Goal: Task Accomplishment & Management: Manage account settings

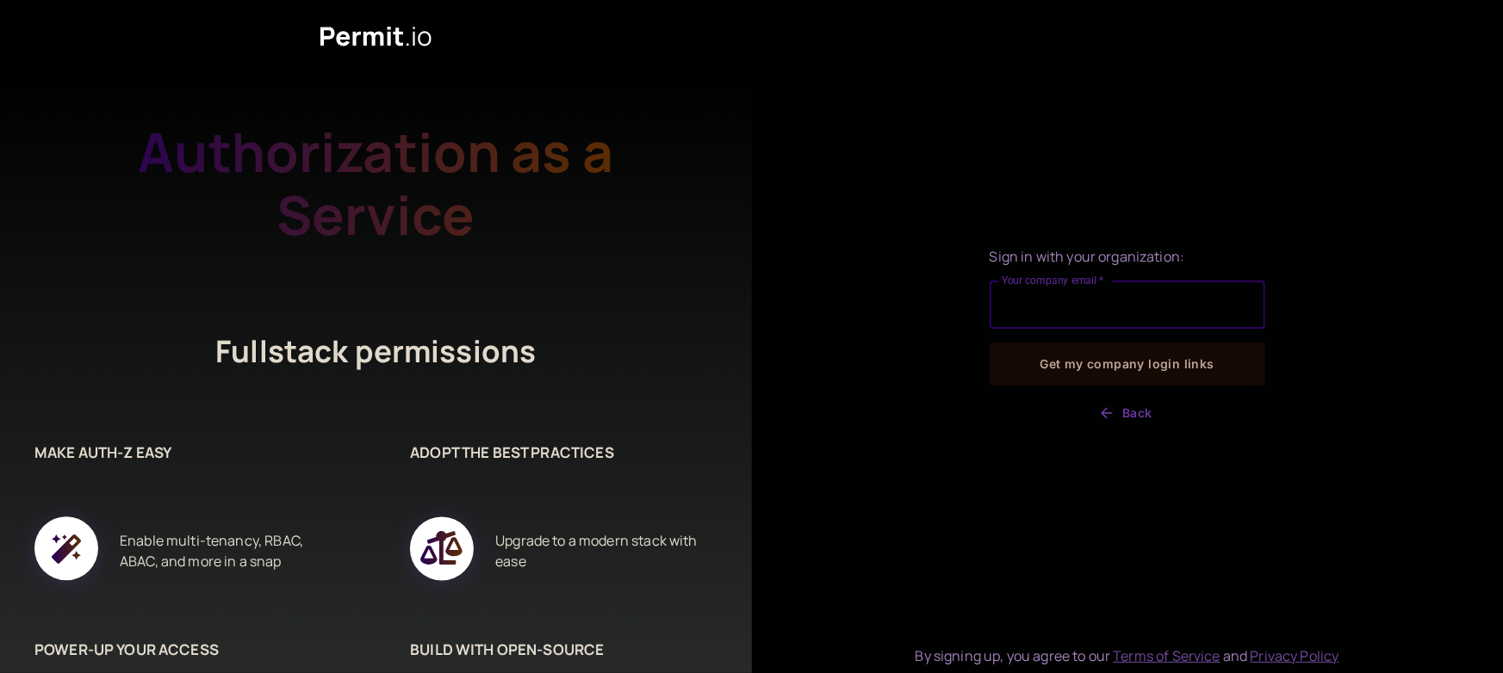
click at [1014, 303] on input "Your company email   *" at bounding box center [1127, 305] width 276 height 48
click at [1061, 305] on input "Your company email   *" at bounding box center [1127, 305] width 276 height 48
click at [1069, 313] on input "Your company email   *" at bounding box center [1127, 305] width 276 height 48
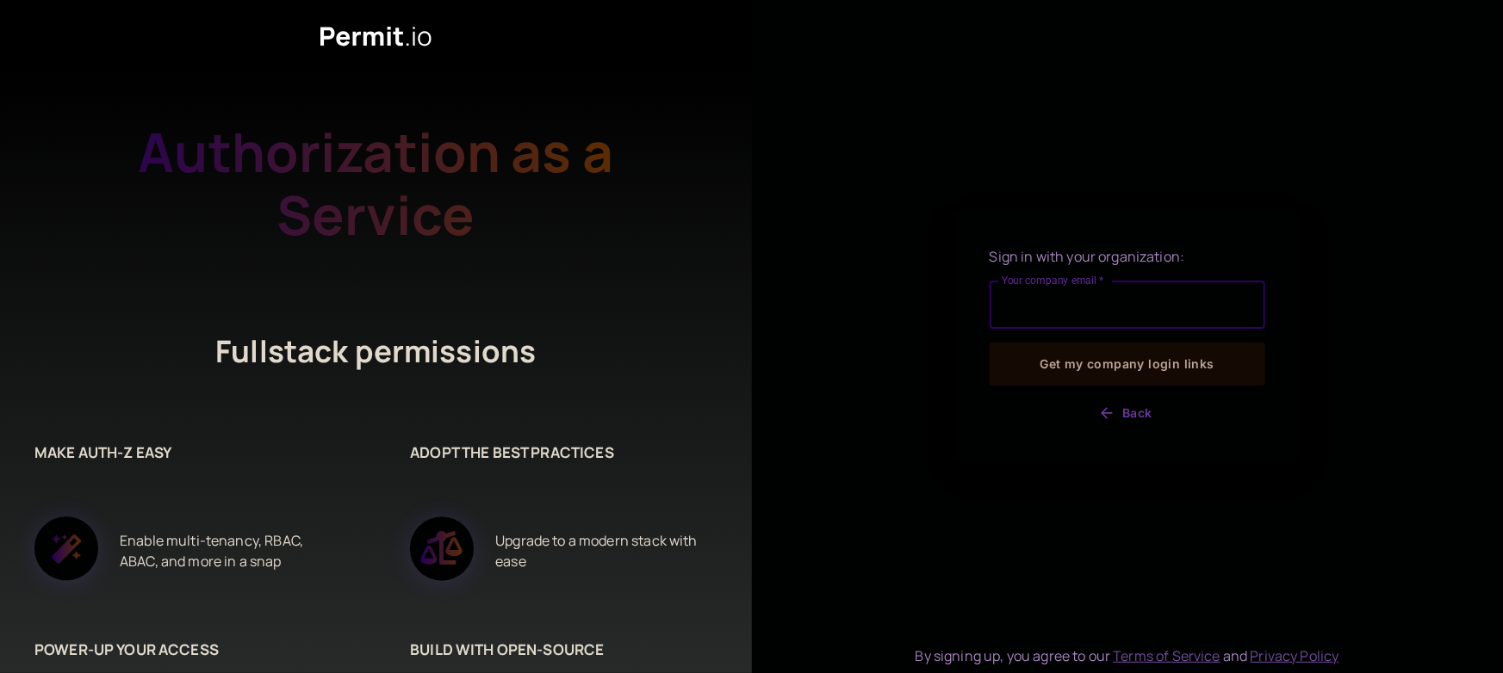
click at [1069, 313] on input "Your company email   *" at bounding box center [1127, 305] width 276 height 48
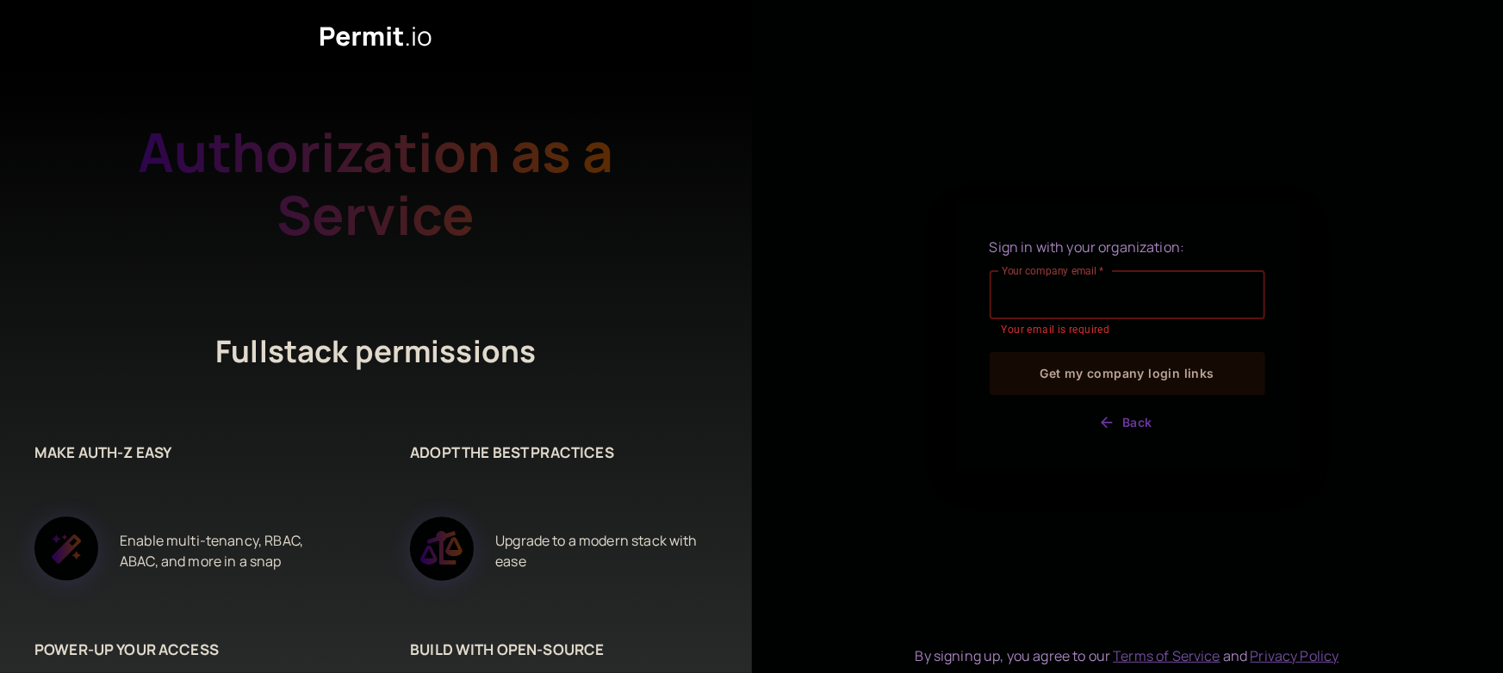
click at [1025, 288] on input "Your company email   *" at bounding box center [1127, 295] width 276 height 48
click at [1020, 292] on input "Your company email   *" at bounding box center [1127, 295] width 276 height 48
click at [1102, 419] on icon "button" at bounding box center [1106, 422] width 17 height 17
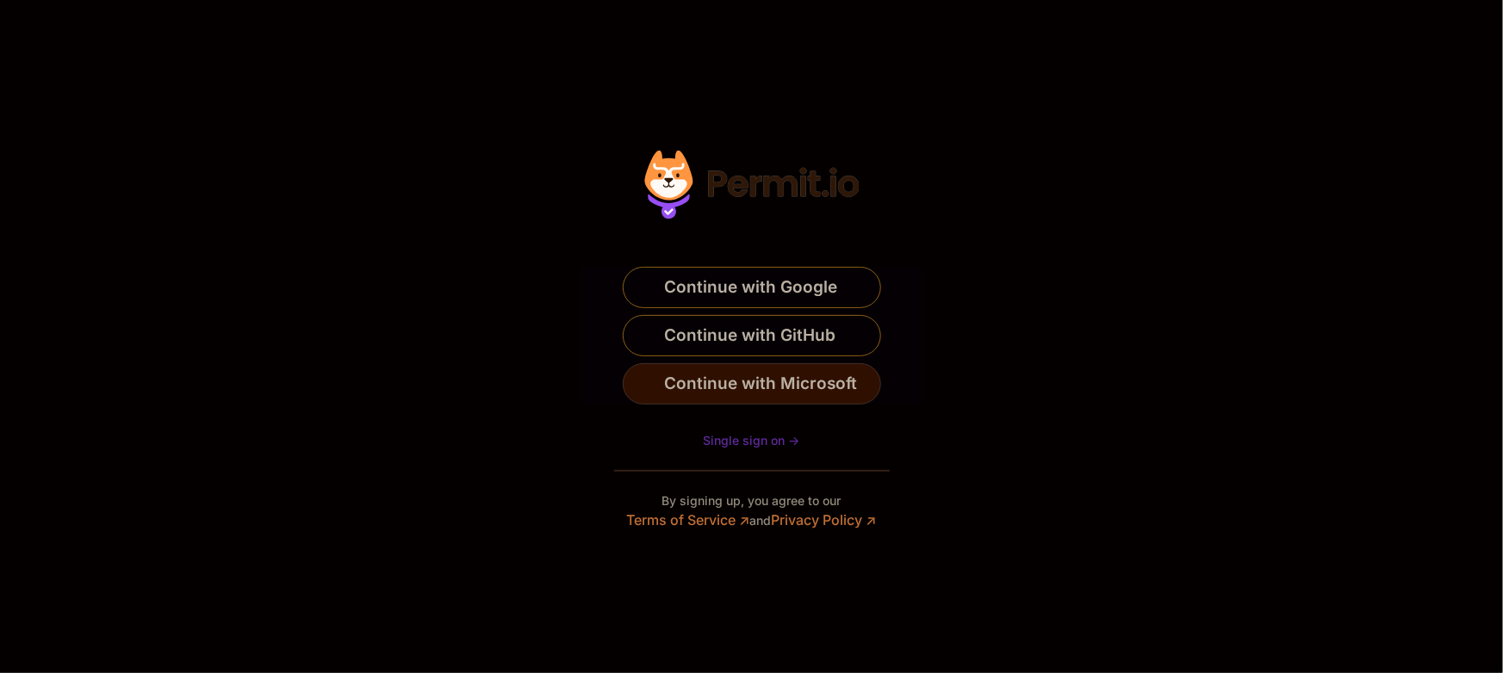
click at [696, 381] on span "Continue with Microsoft" at bounding box center [761, 384] width 193 height 28
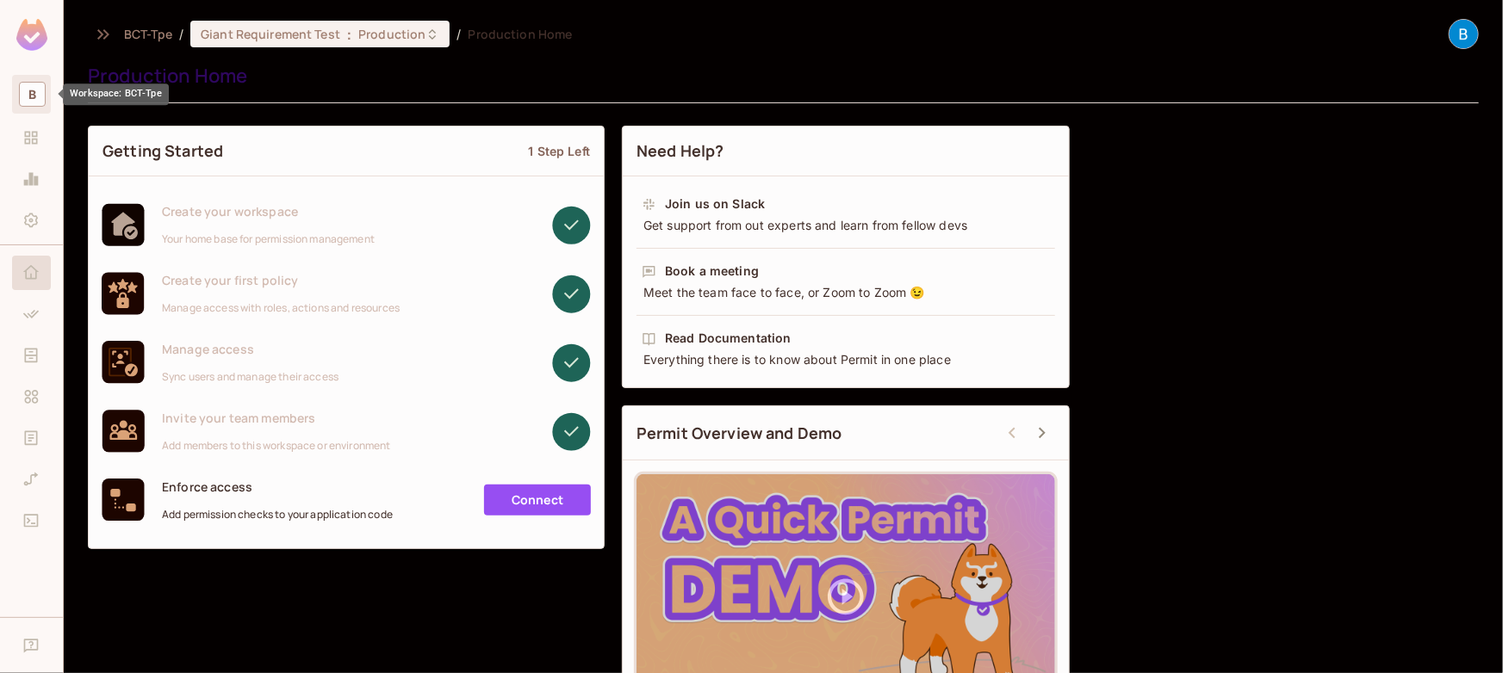
click at [29, 102] on span "B" at bounding box center [32, 94] width 27 height 25
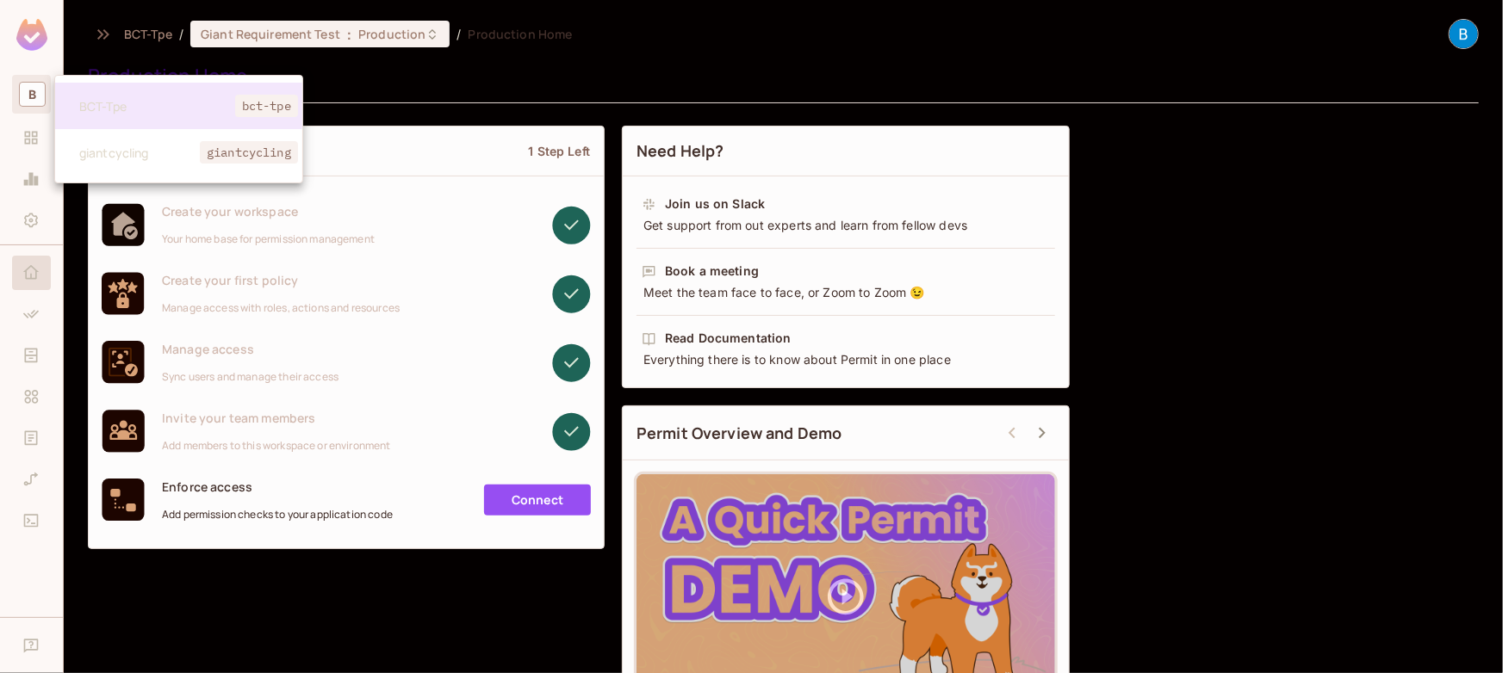
click at [357, 33] on div at bounding box center [751, 336] width 1503 height 673
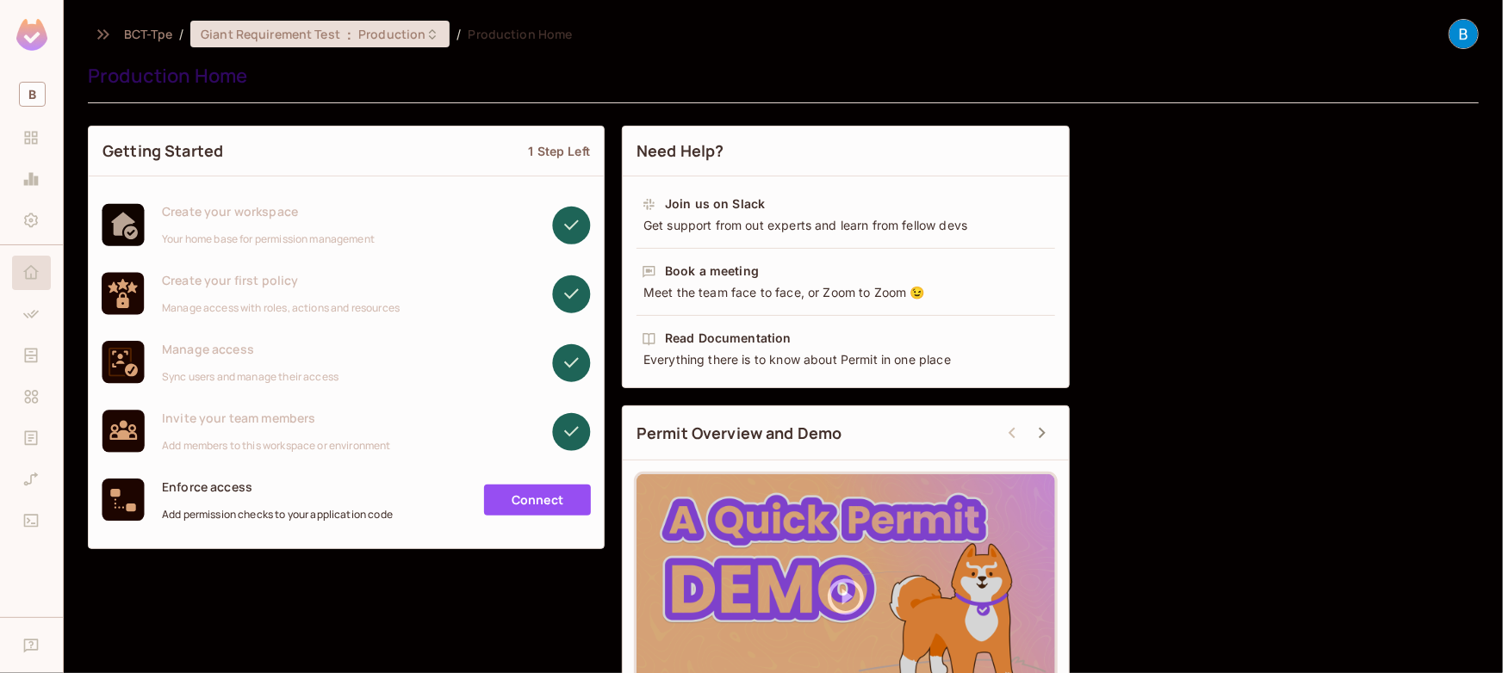
click at [400, 34] on span "Production" at bounding box center [391, 34] width 67 height 16
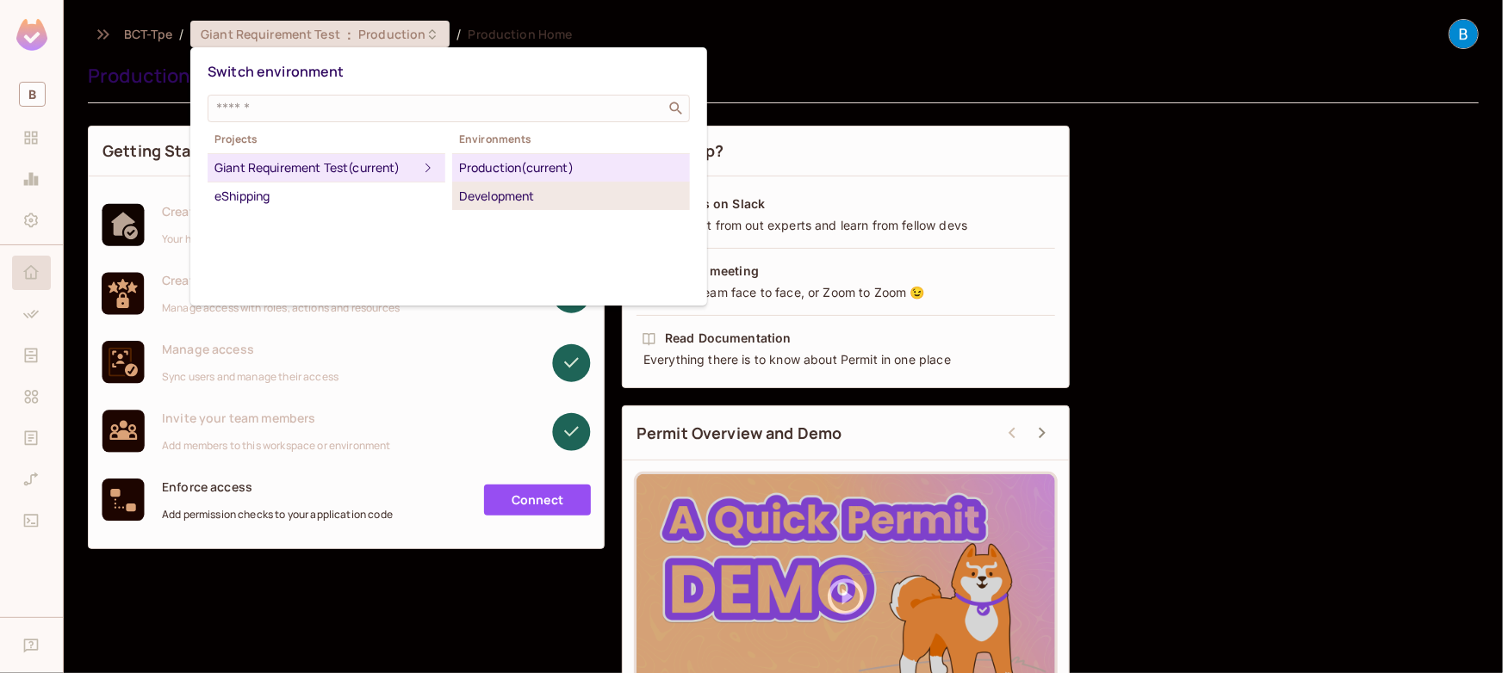
click at [521, 198] on div "Development" at bounding box center [571, 196] width 224 height 21
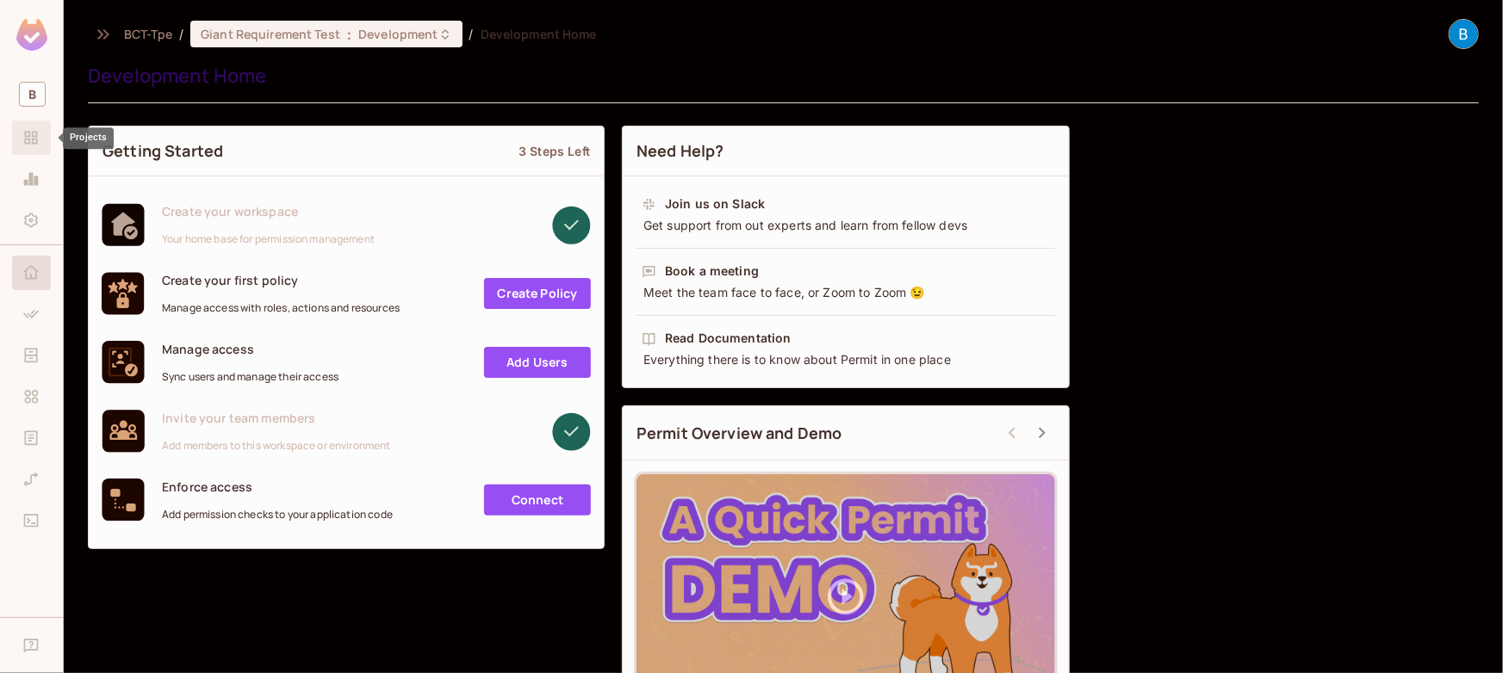
click at [30, 136] on icon "Projects" at bounding box center [30, 137] width 17 height 17
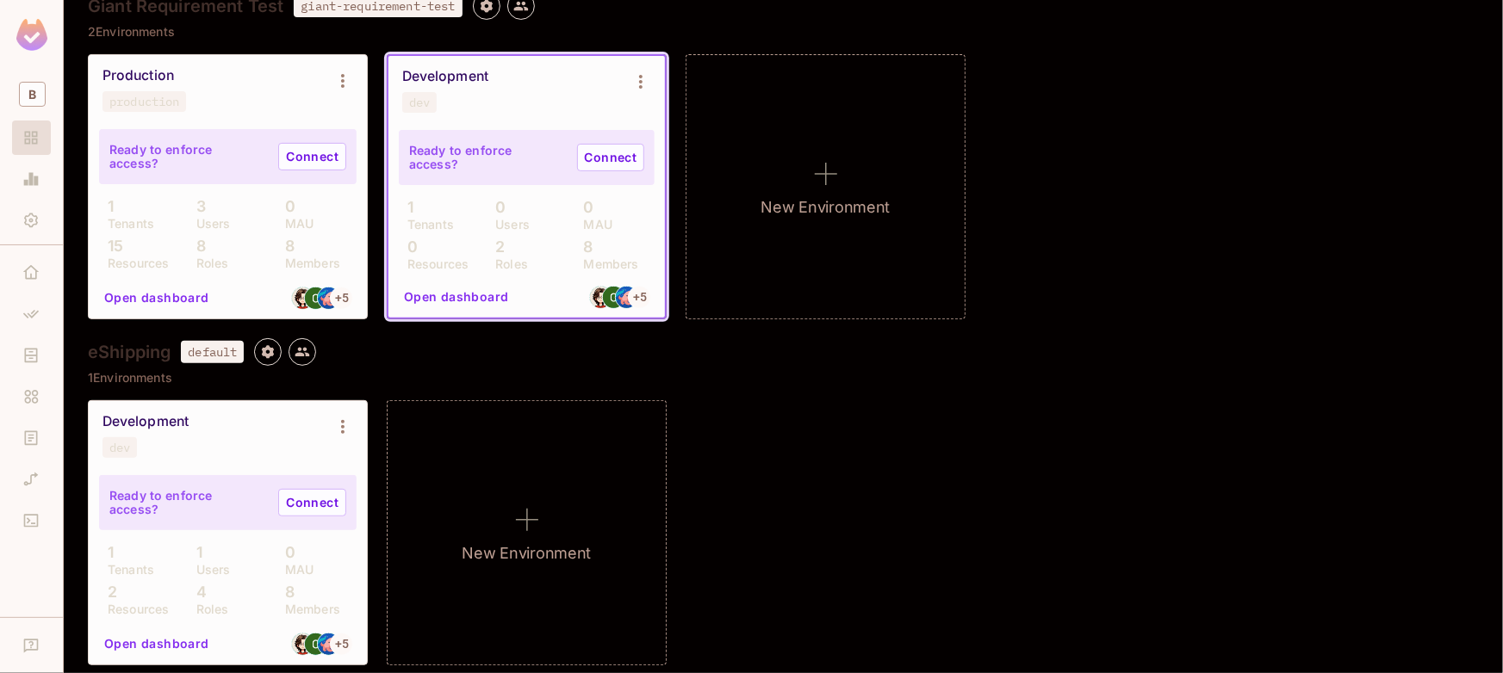
scroll to position [189, 0]
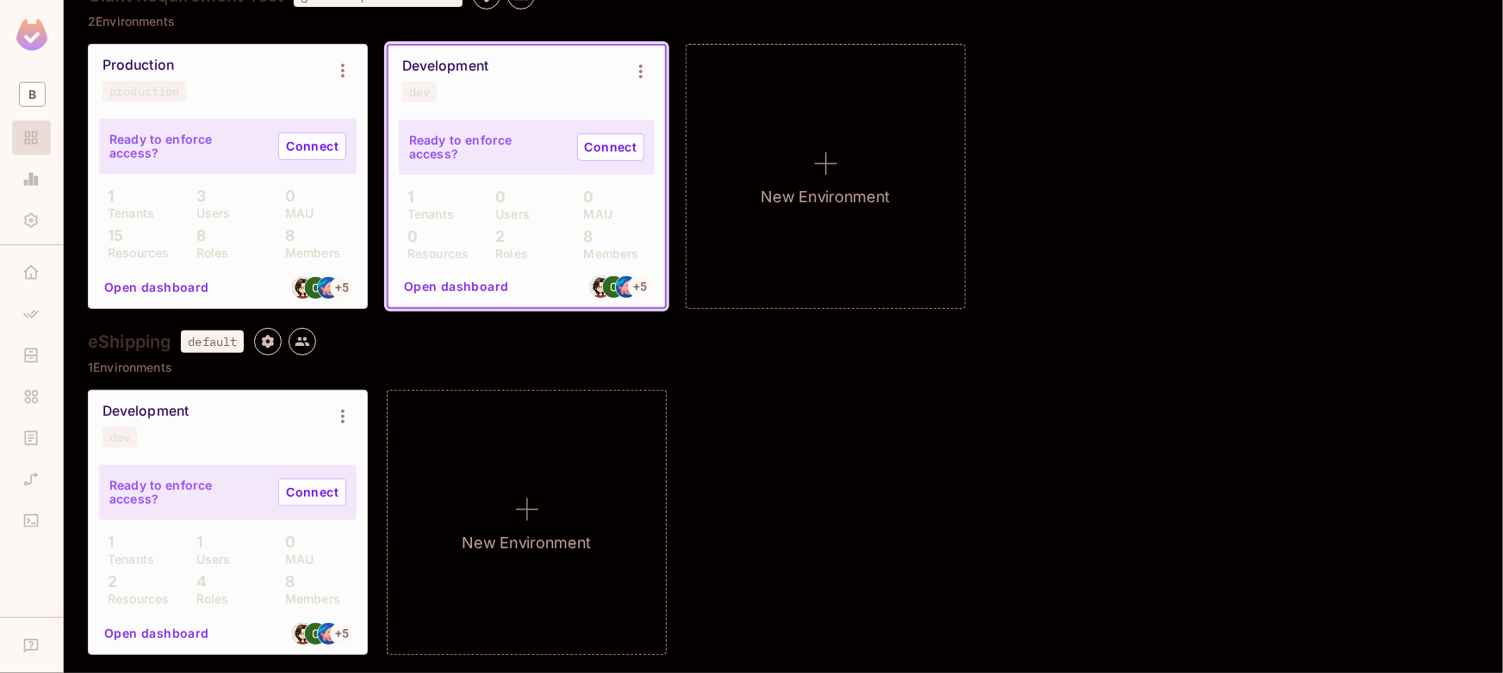
click at [166, 457] on div "Development dev" at bounding box center [228, 425] width 278 height 69
click at [328, 413] on button "Environment settings" at bounding box center [343, 417] width 34 height 34
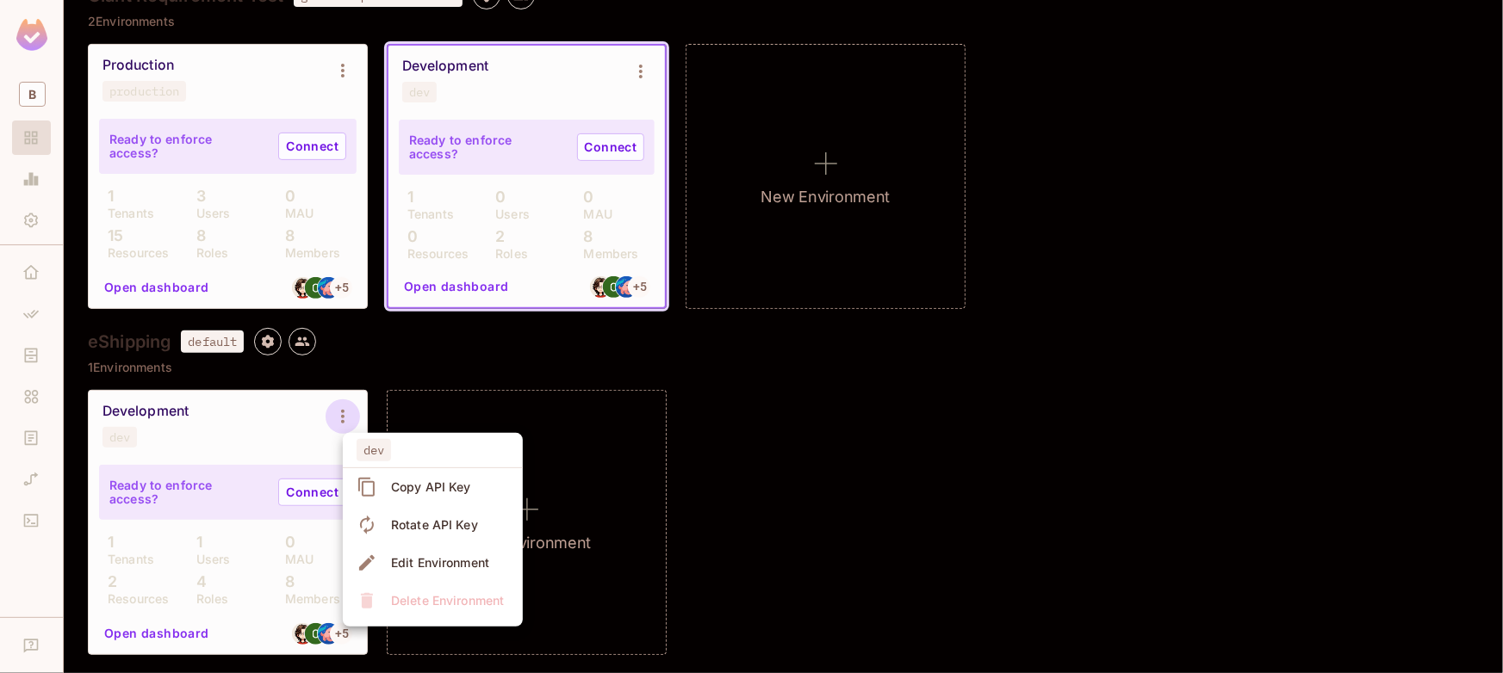
click at [407, 362] on div at bounding box center [751, 336] width 1503 height 673
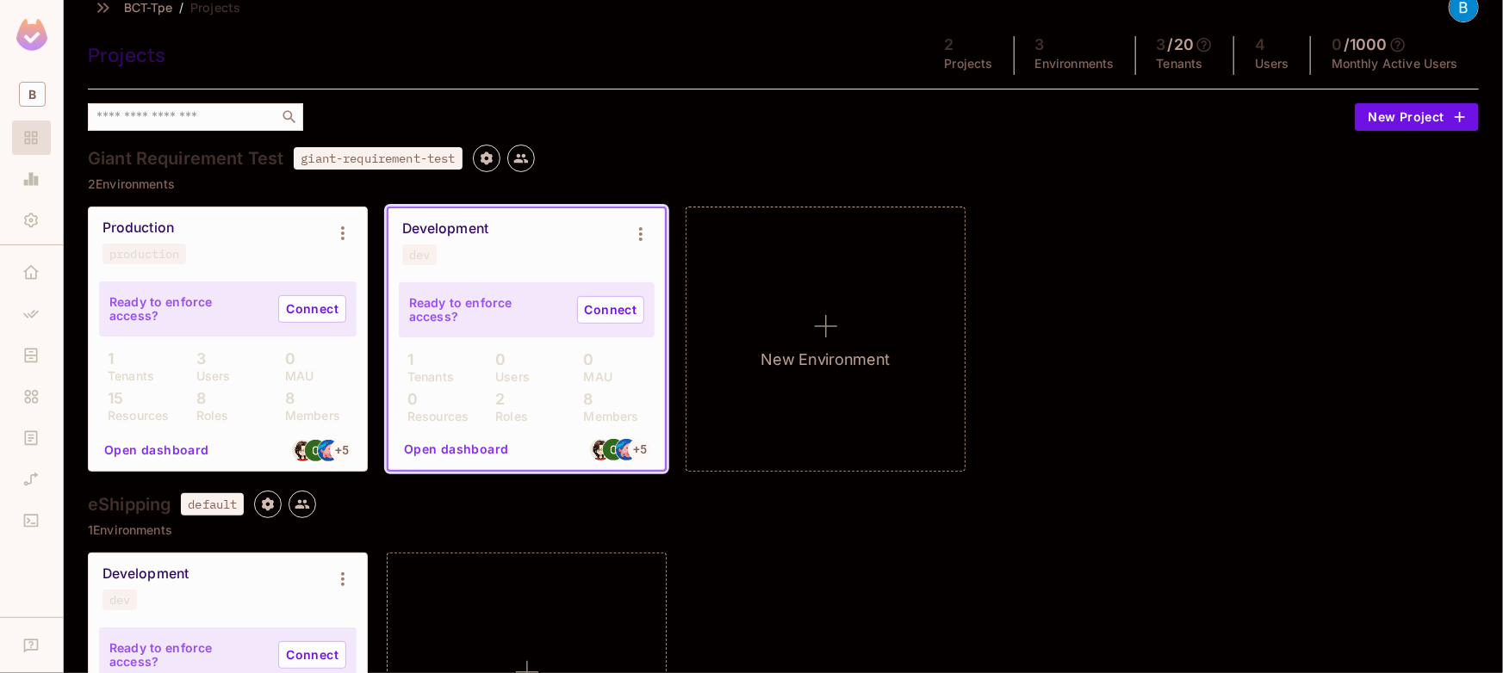
scroll to position [0, 0]
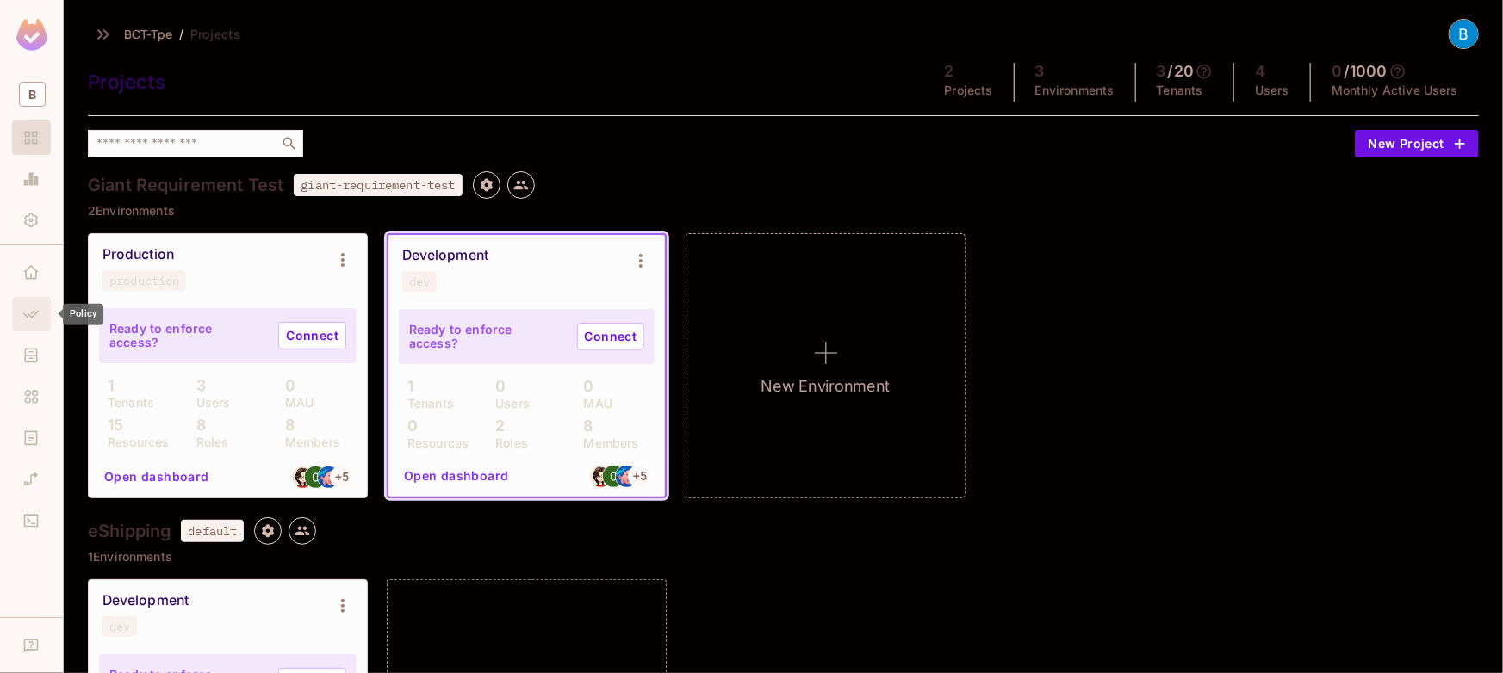
click at [31, 314] on icon "Policy" at bounding box center [30, 314] width 17 height 17
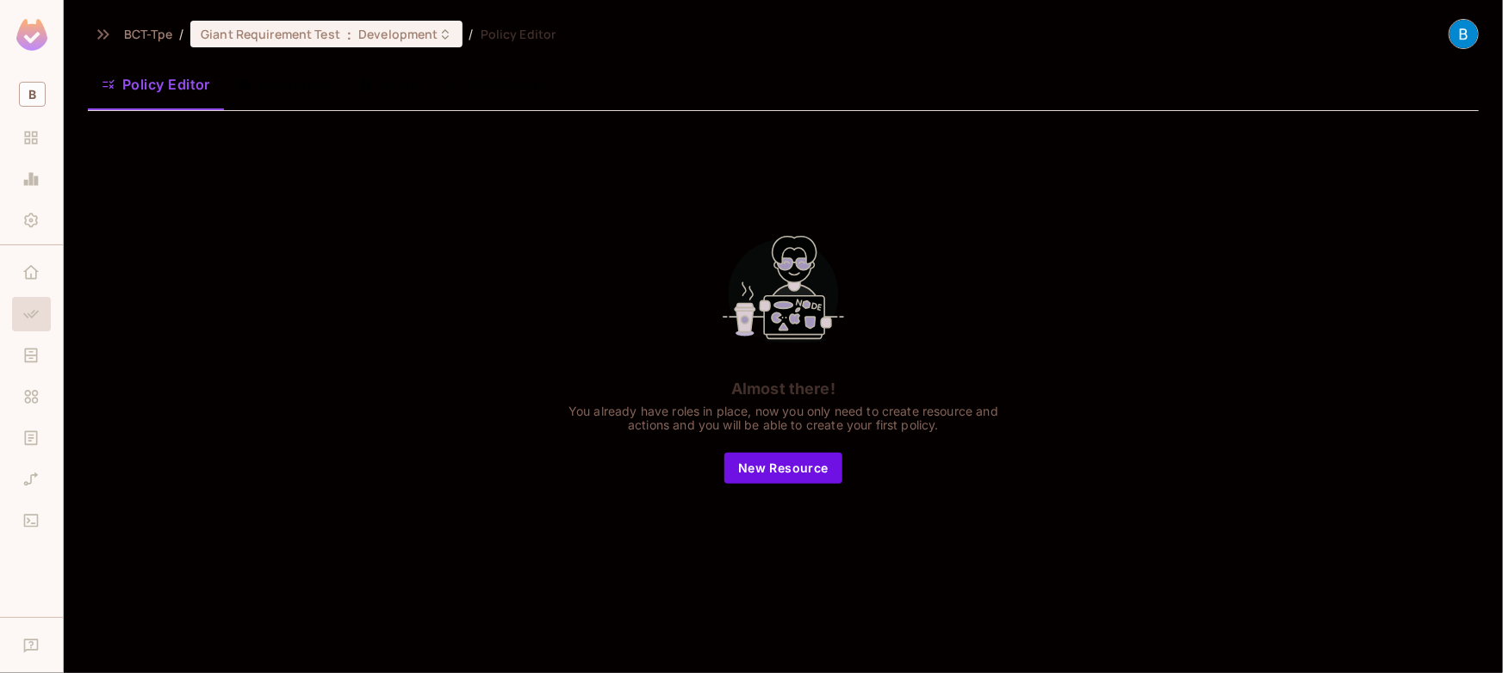
click at [277, 102] on button "Resources" at bounding box center [284, 84] width 121 height 43
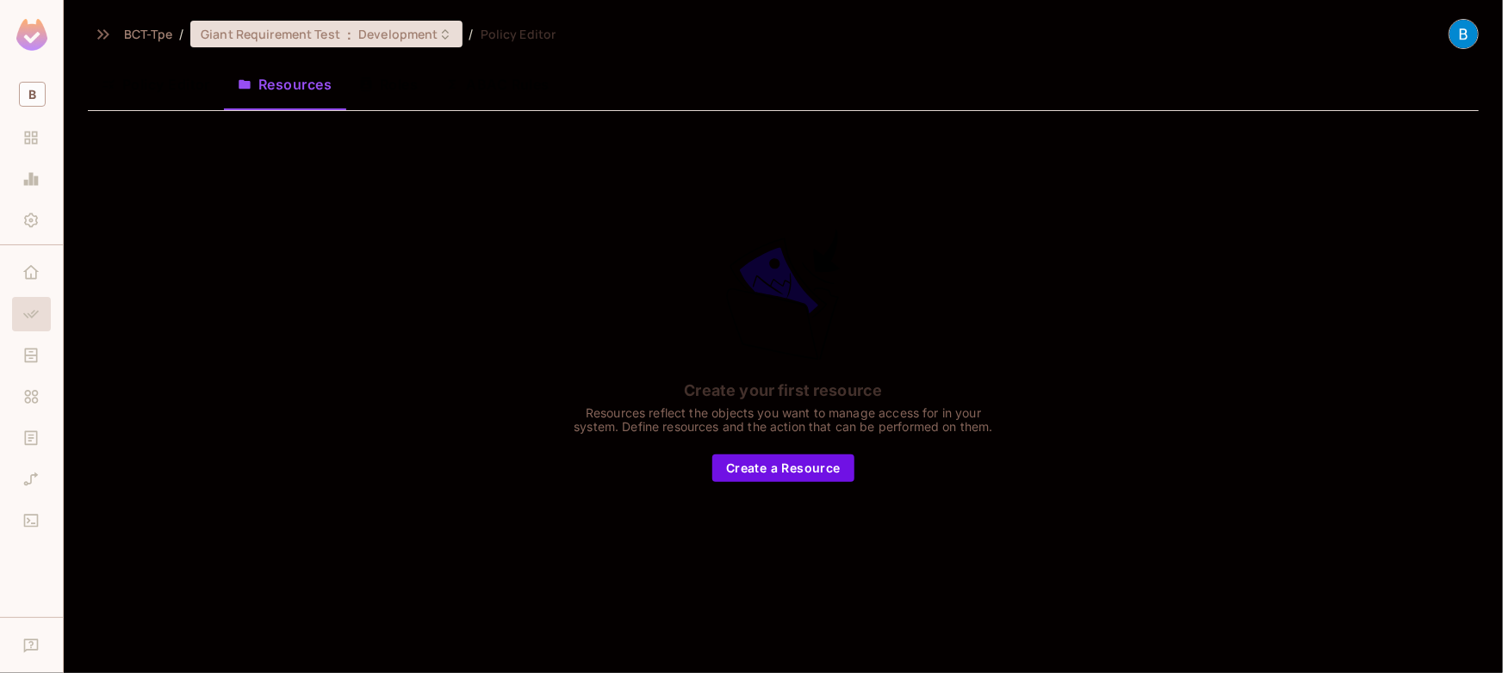
click at [432, 36] on span "Development" at bounding box center [397, 34] width 79 height 16
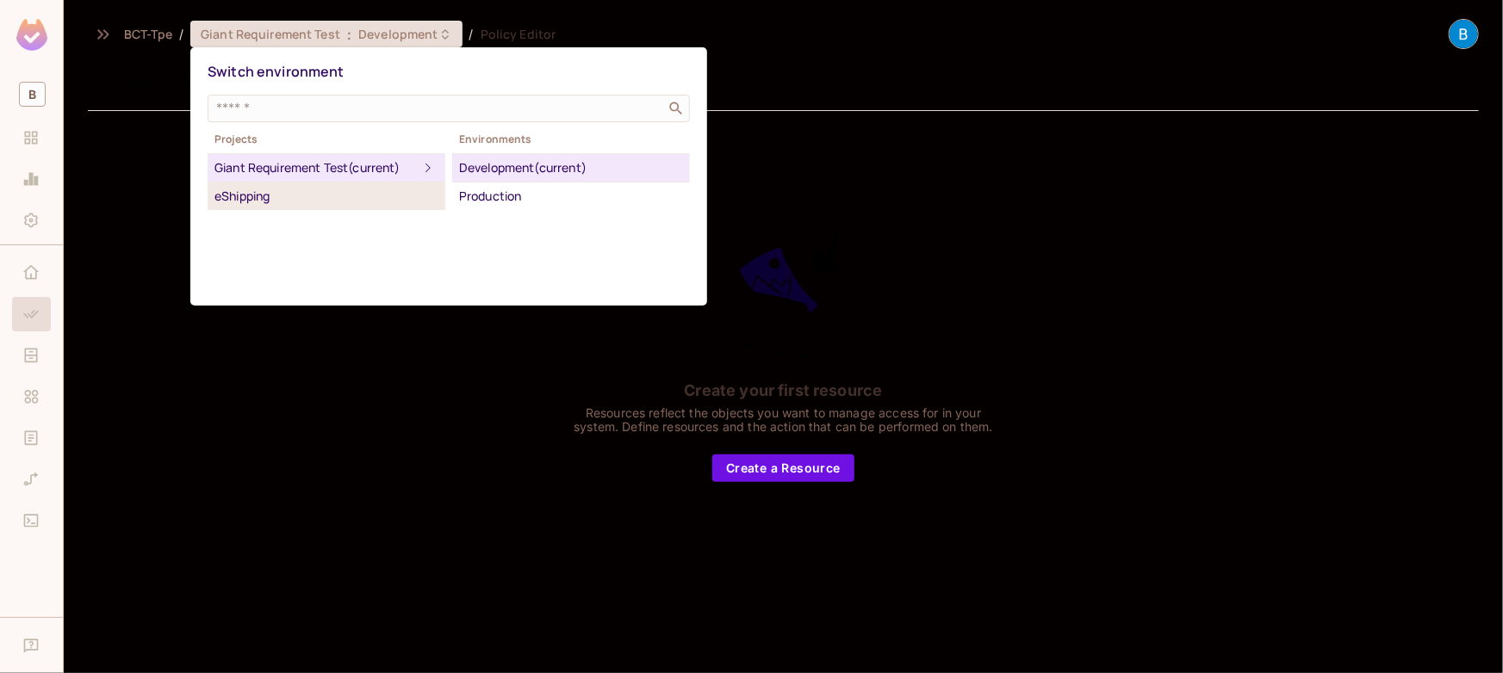
click at [251, 196] on div "eShipping" at bounding box center [326, 196] width 224 height 21
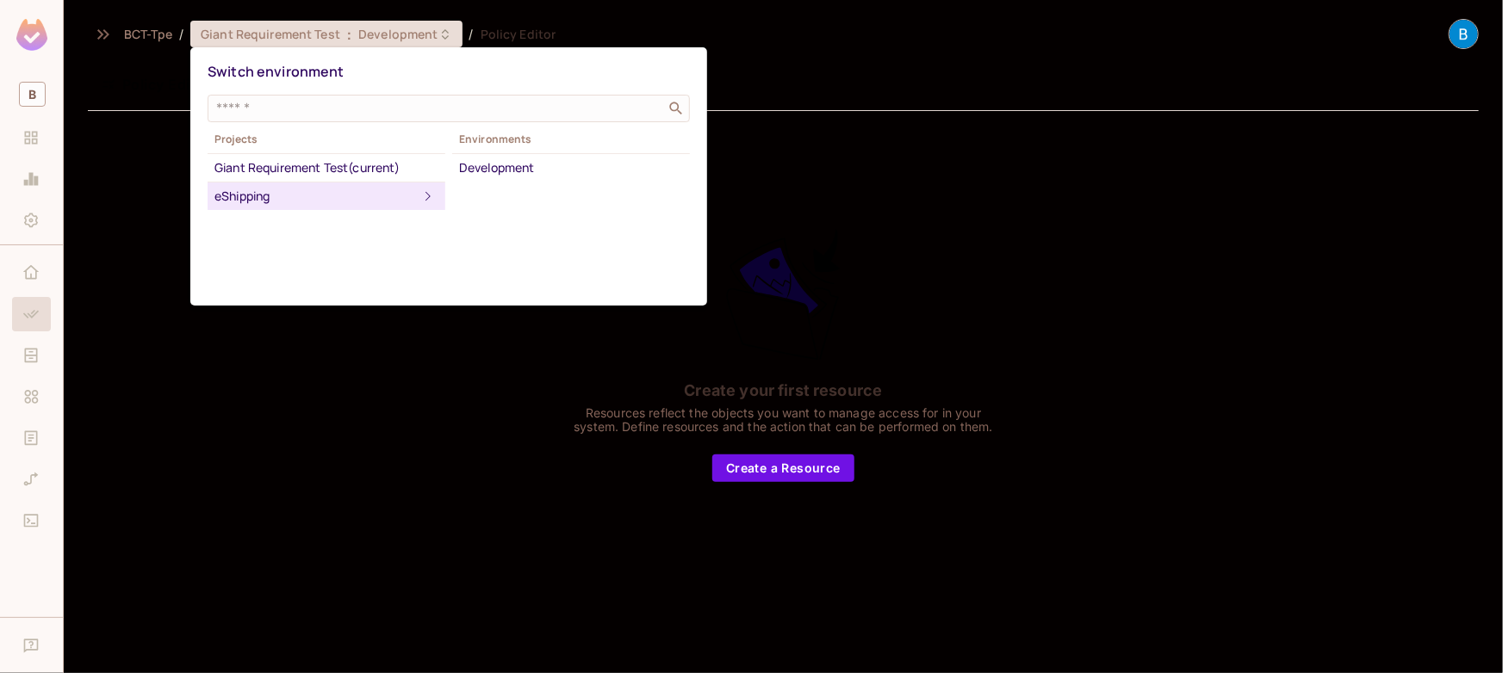
click at [297, 280] on div "Switch environment ​ Projects Giant Requirement Test (current) eShipping Enviro…" at bounding box center [448, 176] width 517 height 258
click at [429, 190] on icon at bounding box center [428, 196] width 21 height 21
click at [487, 160] on div "Development" at bounding box center [571, 168] width 224 height 21
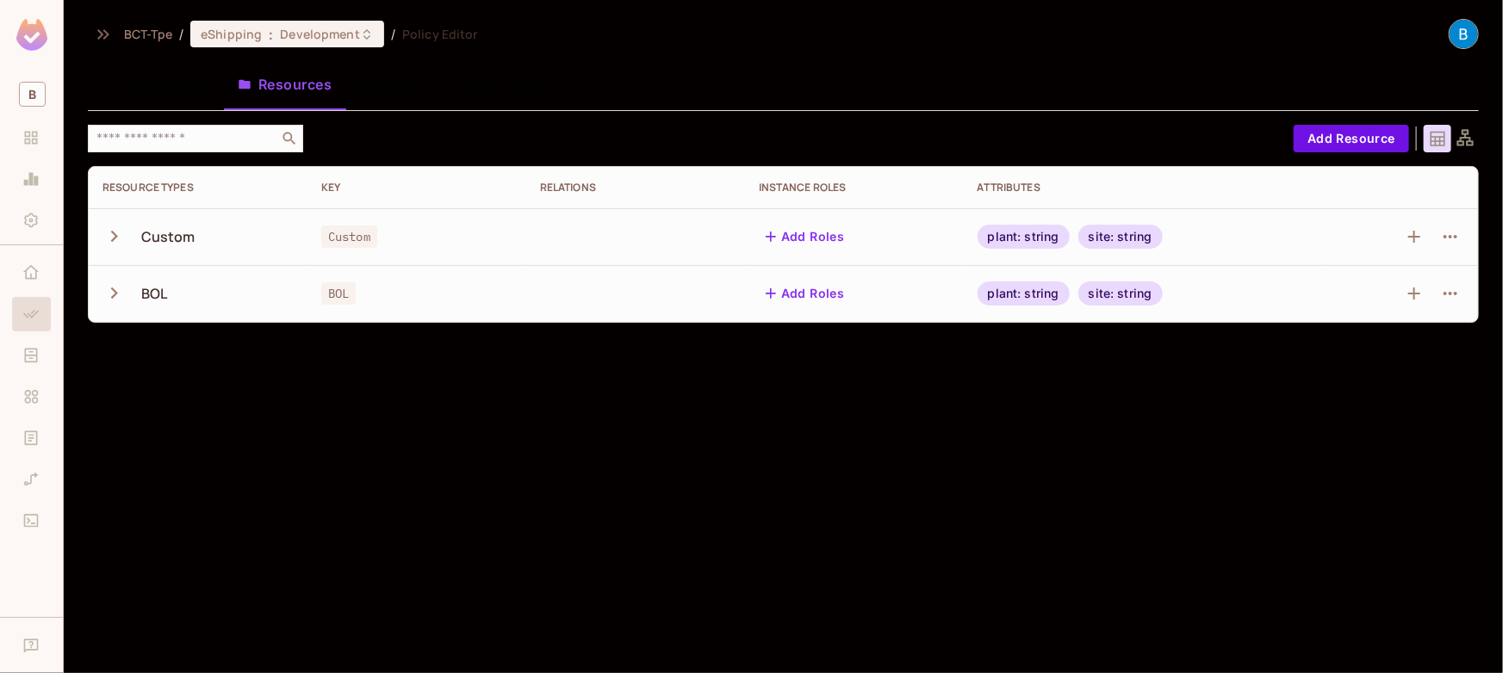
click at [114, 297] on icon "button" at bounding box center [113, 293] width 23 height 23
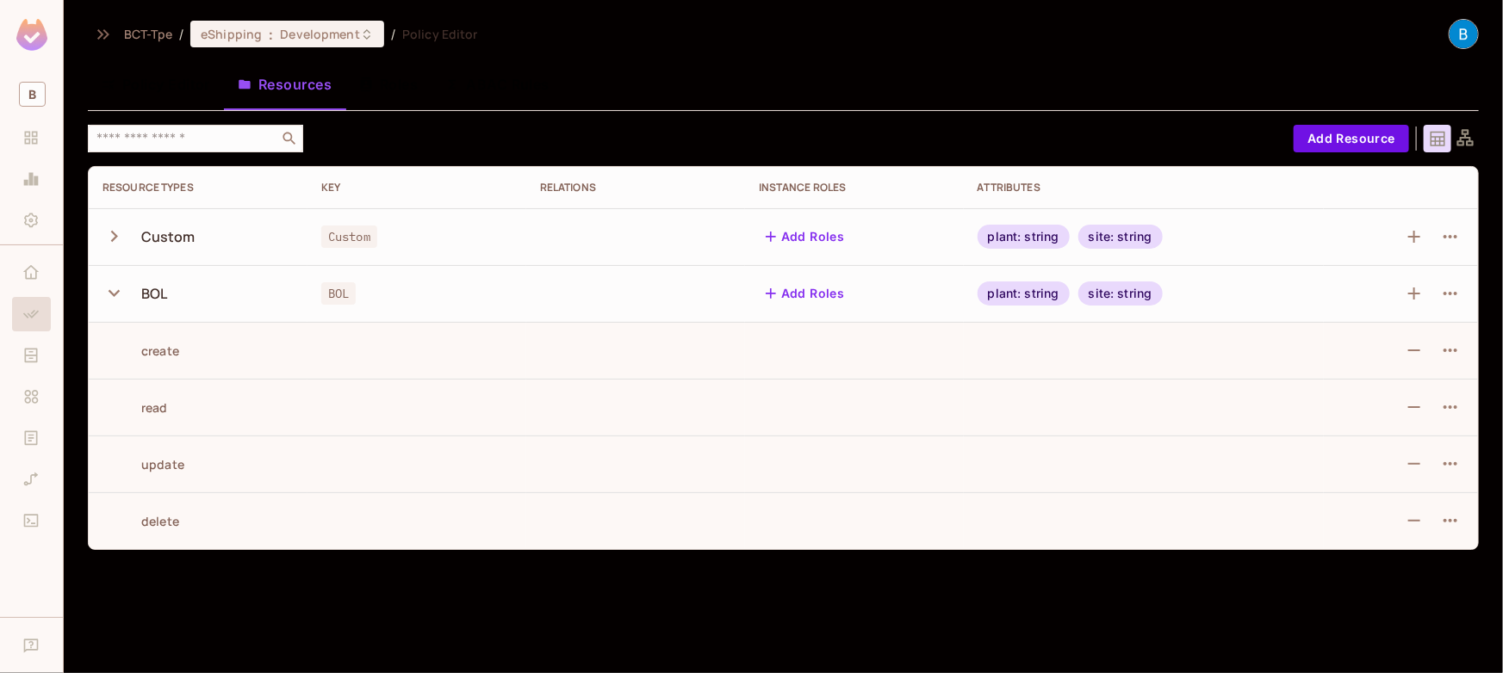
click at [124, 239] on icon "button" at bounding box center [113, 236] width 23 height 23
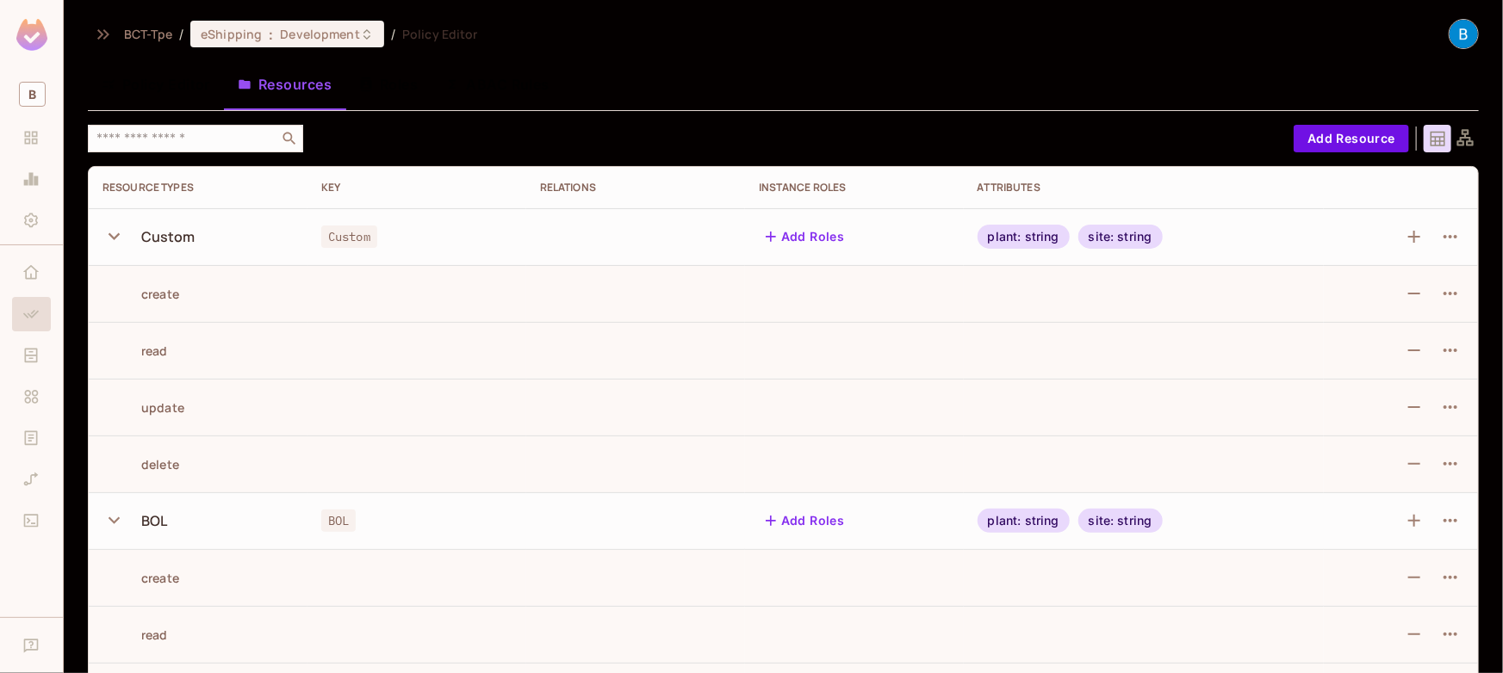
click at [189, 91] on button "Policy Editor" at bounding box center [156, 84] width 136 height 43
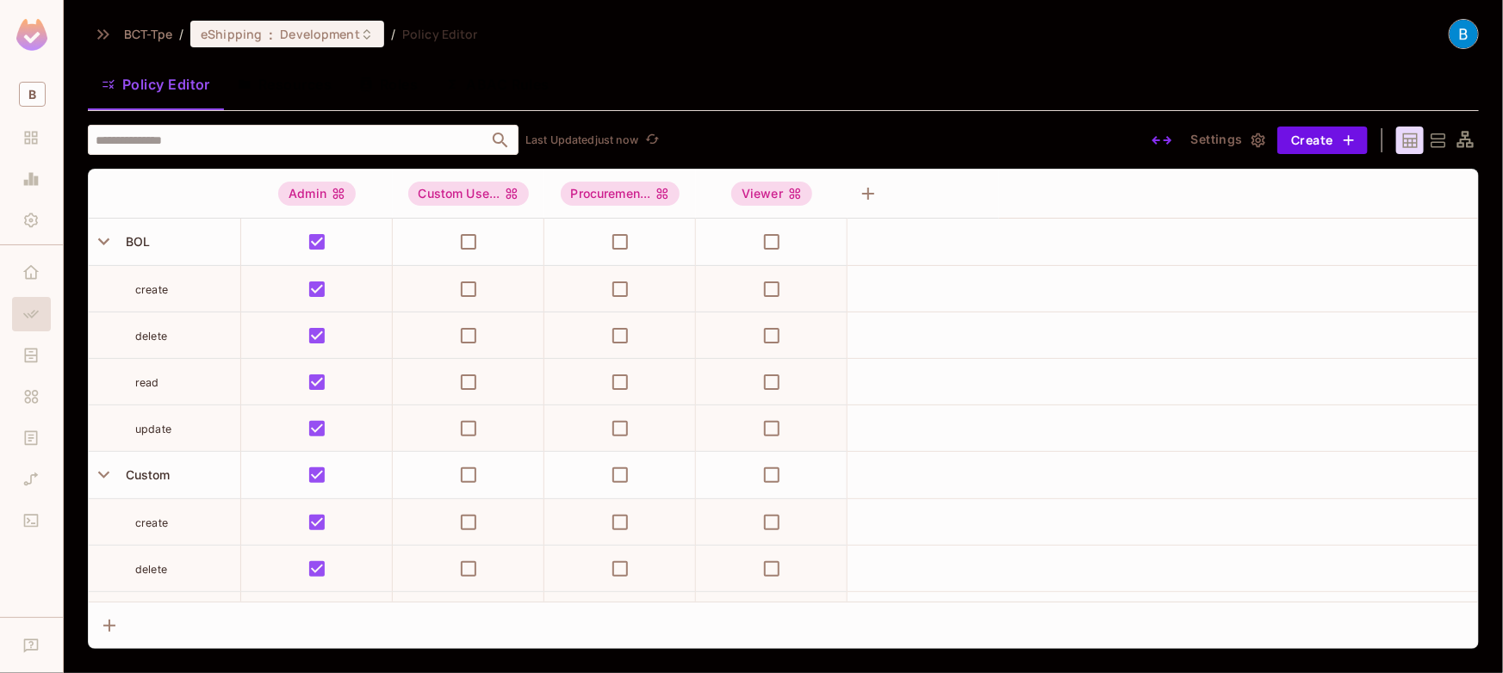
click at [276, 87] on button "Resources" at bounding box center [284, 84] width 121 height 43
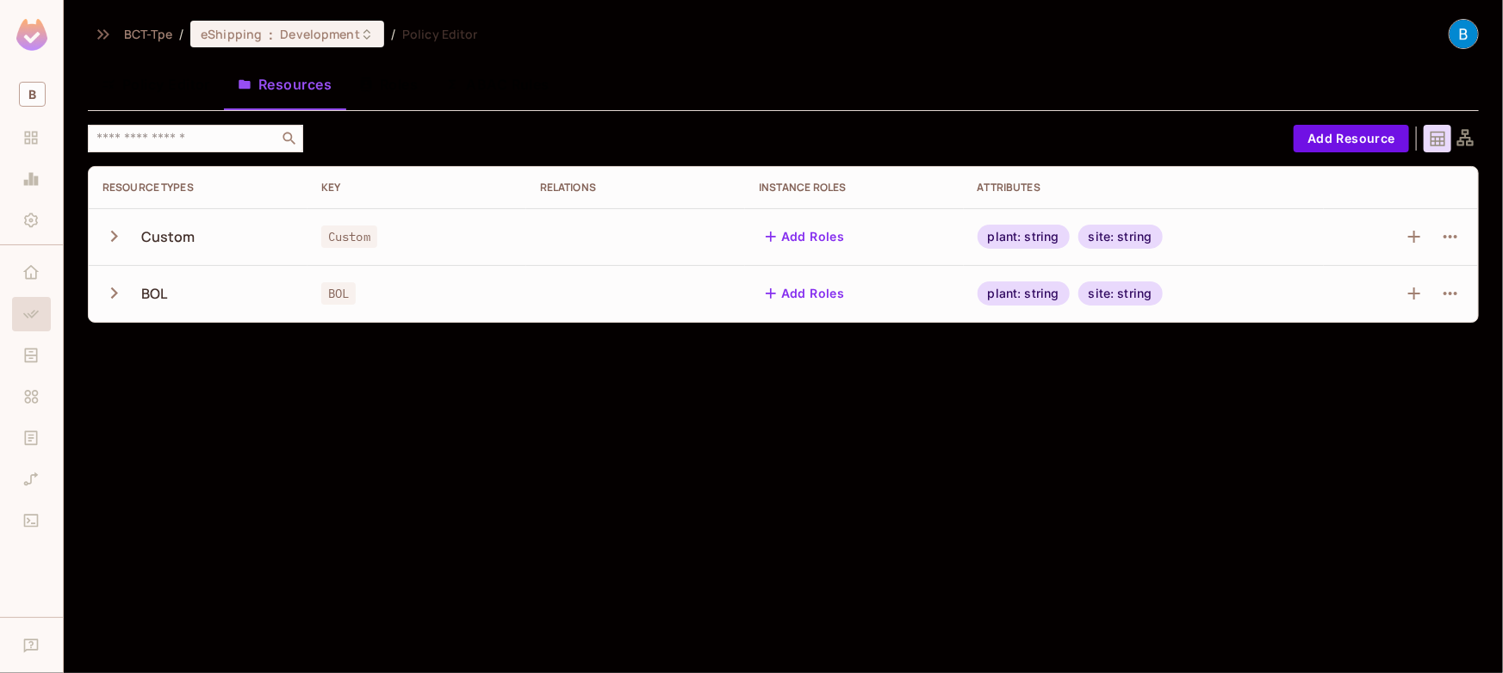
click at [108, 241] on icon "button" at bounding box center [113, 236] width 23 height 23
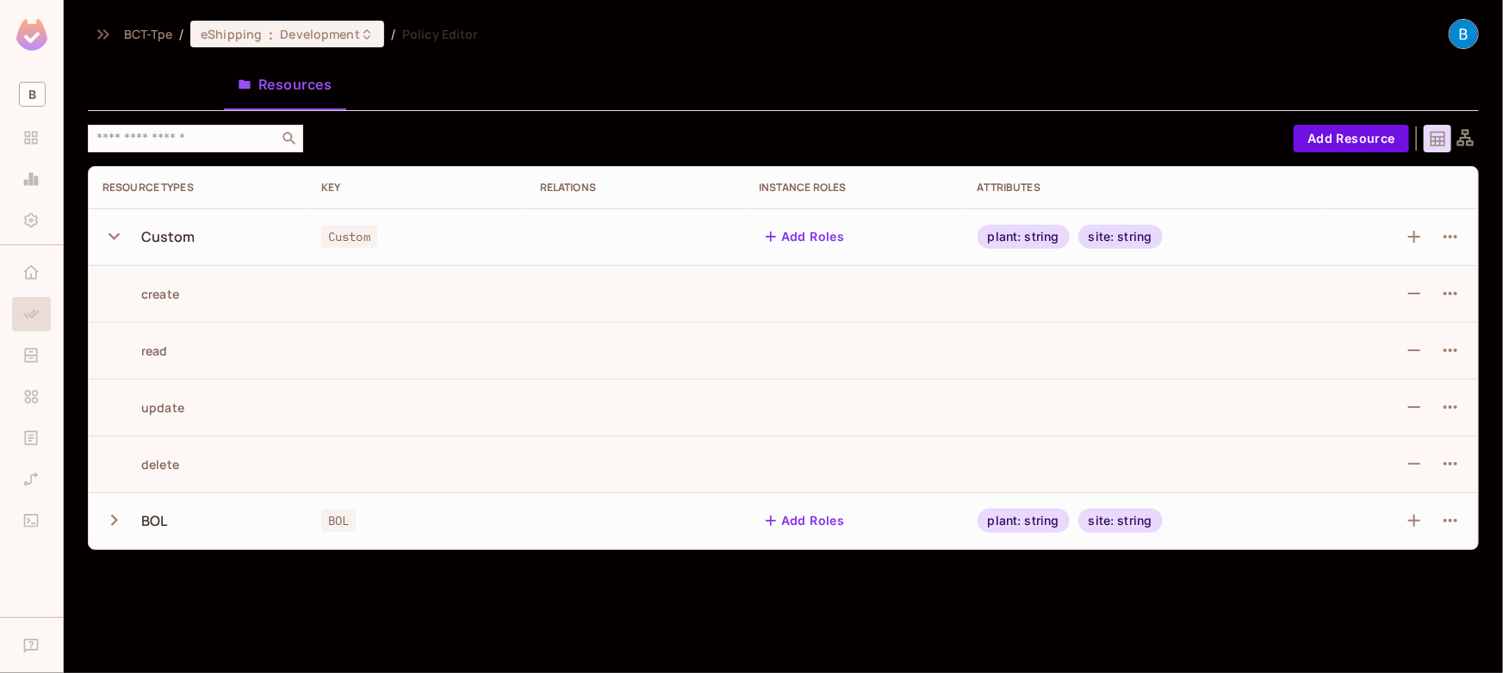
click at [109, 532] on button "button" at bounding box center [117, 520] width 30 height 37
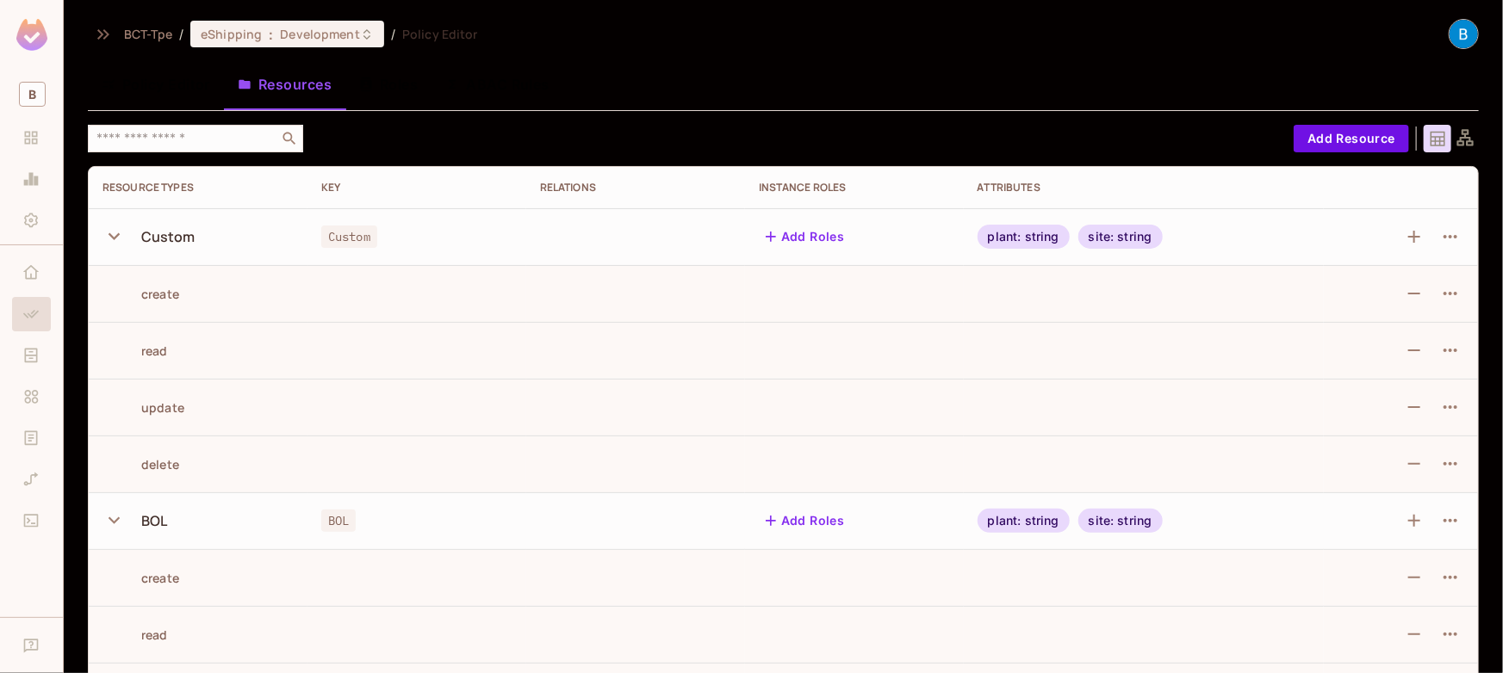
click at [109, 532] on button "button" at bounding box center [117, 520] width 30 height 37
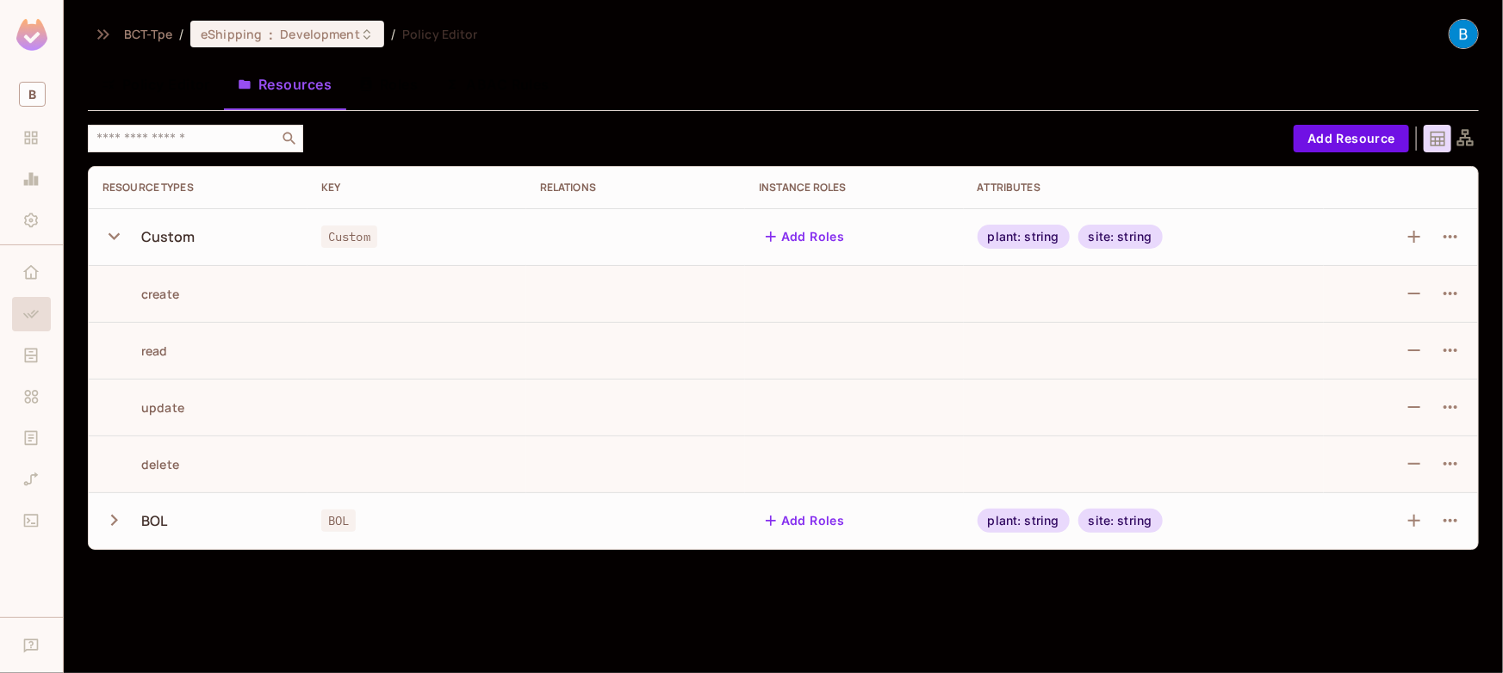
click at [109, 532] on button "button" at bounding box center [117, 520] width 30 height 37
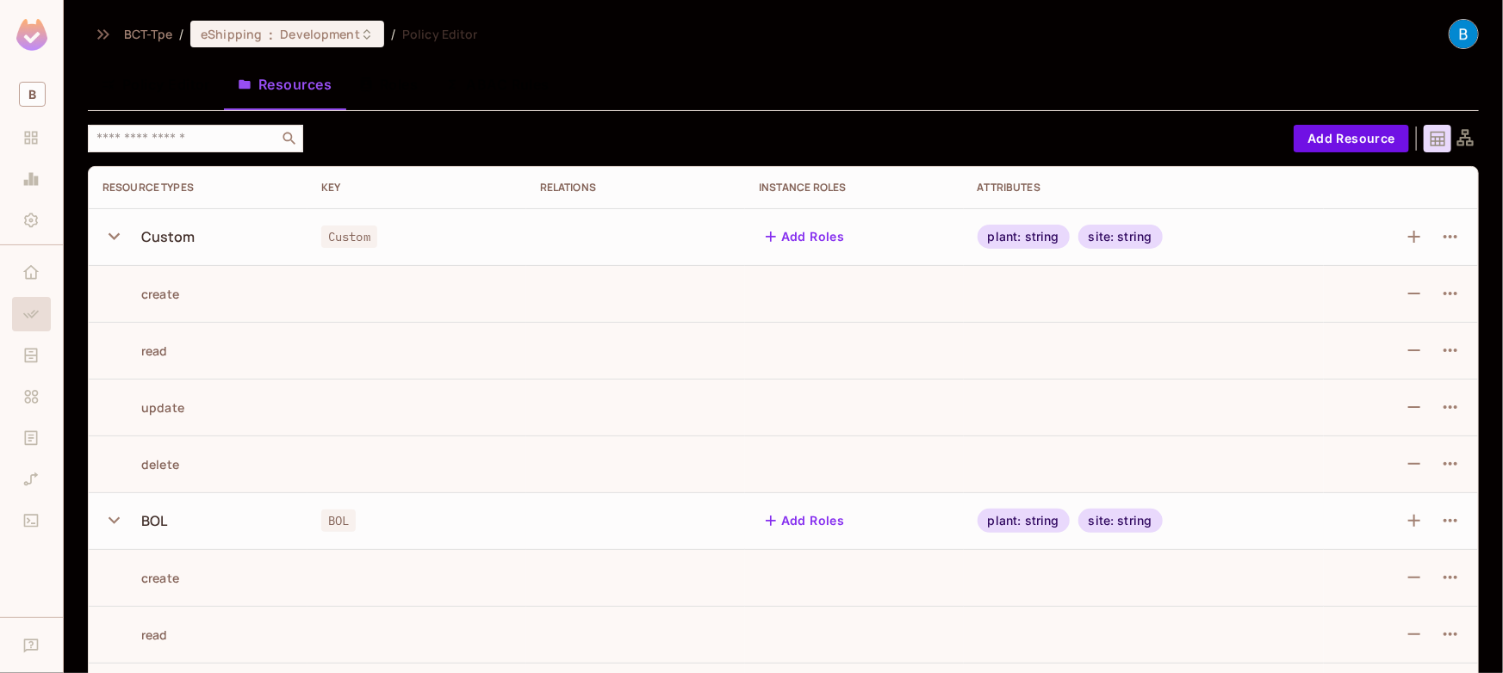
click at [175, 95] on button "Policy Editor" at bounding box center [156, 84] width 136 height 43
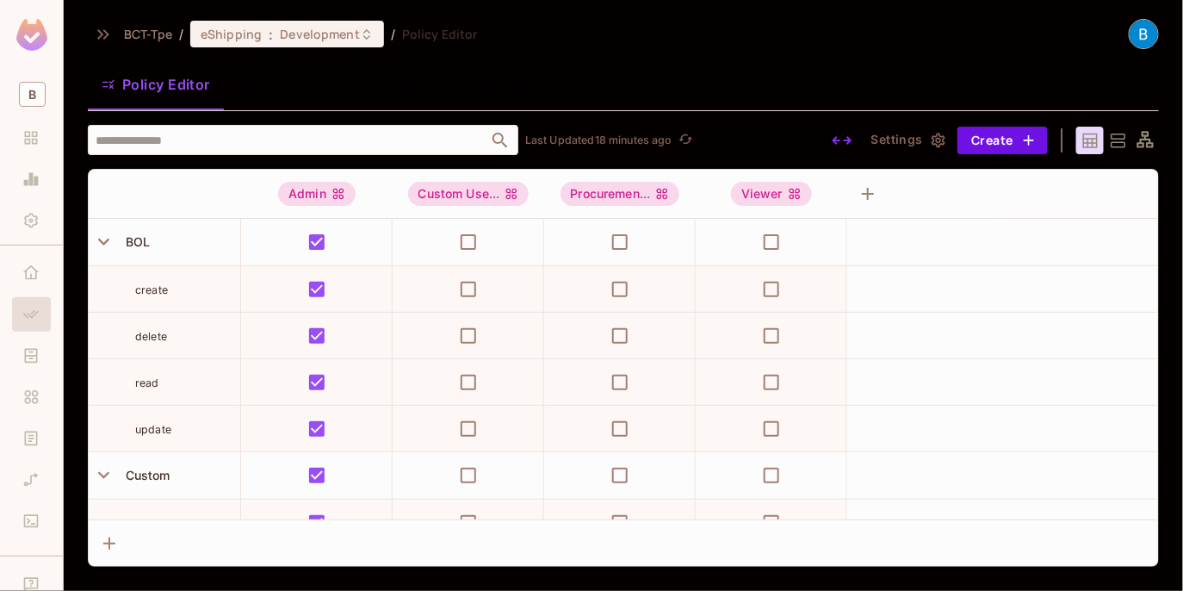
click at [393, 85] on button "Roles" at bounding box center [388, 84] width 86 height 43
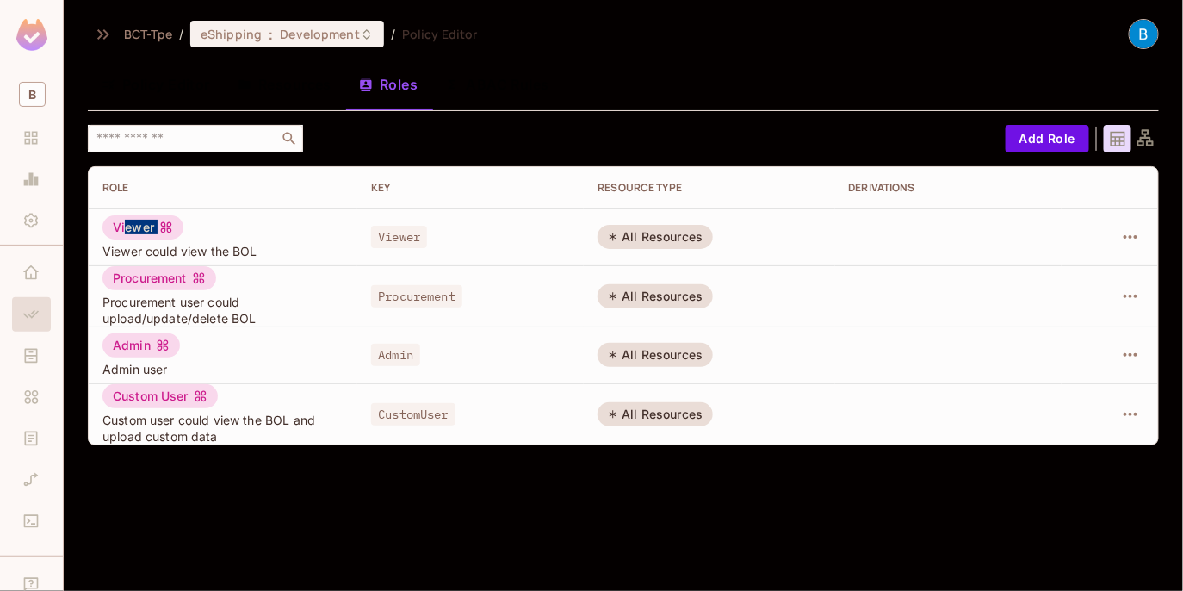
drag, startPoint x: 127, startPoint y: 226, endPoint x: 237, endPoint y: 239, distance: 111.0
click at [237, 239] on div "Viewer Viewer could view the BOL" at bounding box center [222, 237] width 241 height 44
click at [405, 240] on span "Viewer" at bounding box center [399, 237] width 56 height 22
click at [394, 240] on span "Viewer" at bounding box center [399, 237] width 56 height 22
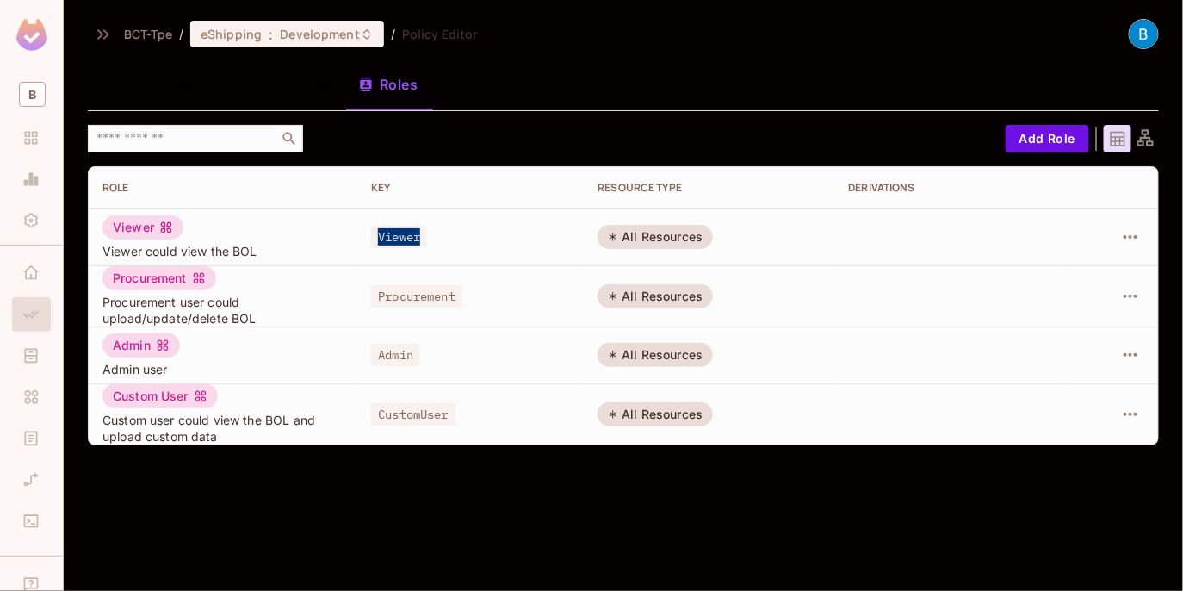
click at [177, 80] on button "Policy Editor" at bounding box center [156, 84] width 136 height 43
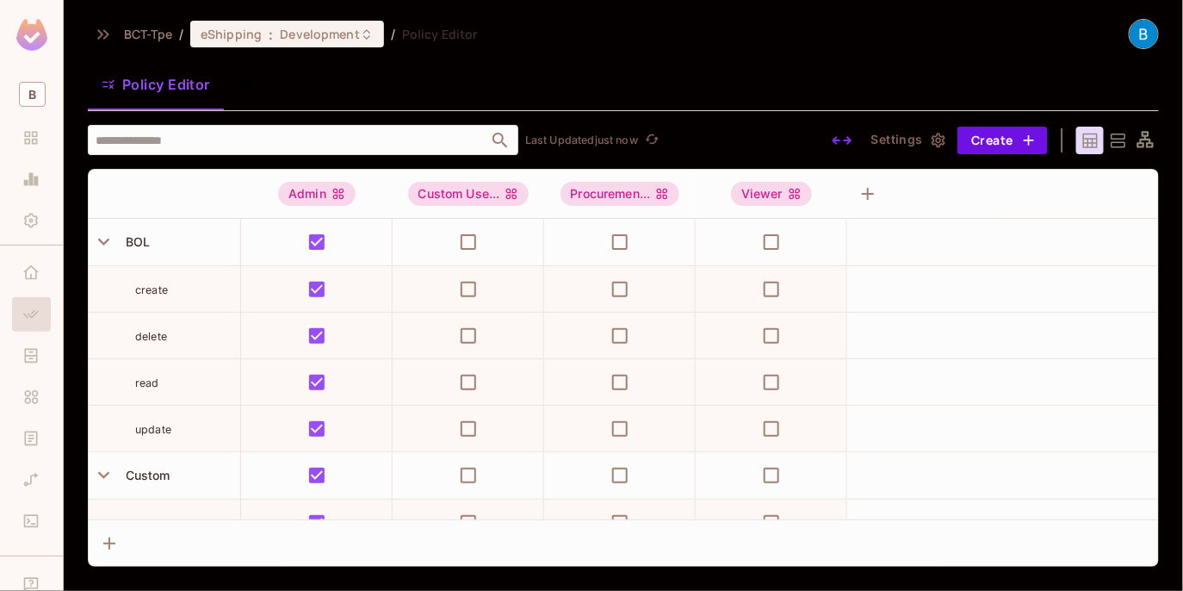
click at [394, 88] on button "Roles" at bounding box center [388, 84] width 86 height 43
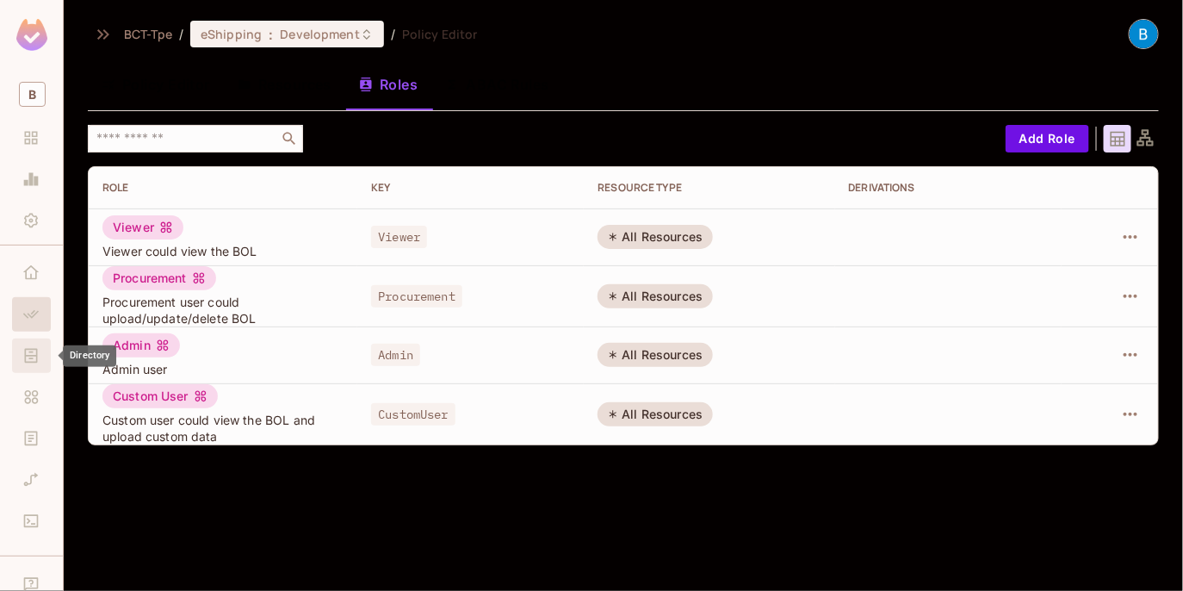
click at [31, 359] on icon "Directory" at bounding box center [30, 355] width 17 height 17
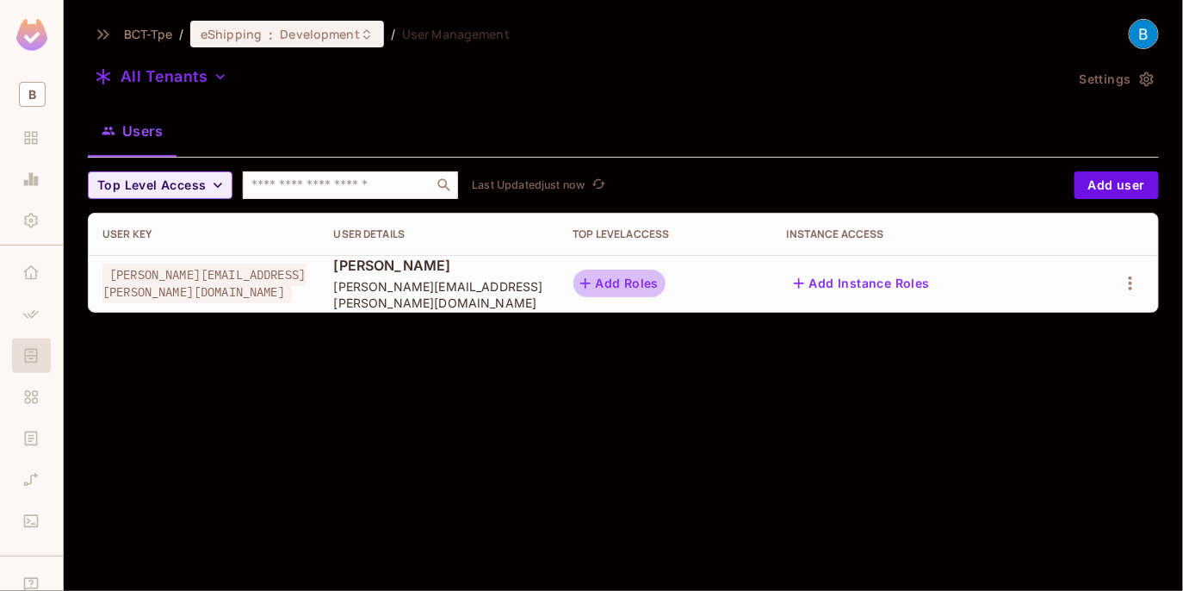
click at [667, 278] on button "Add Roles" at bounding box center [620, 284] width 93 height 28
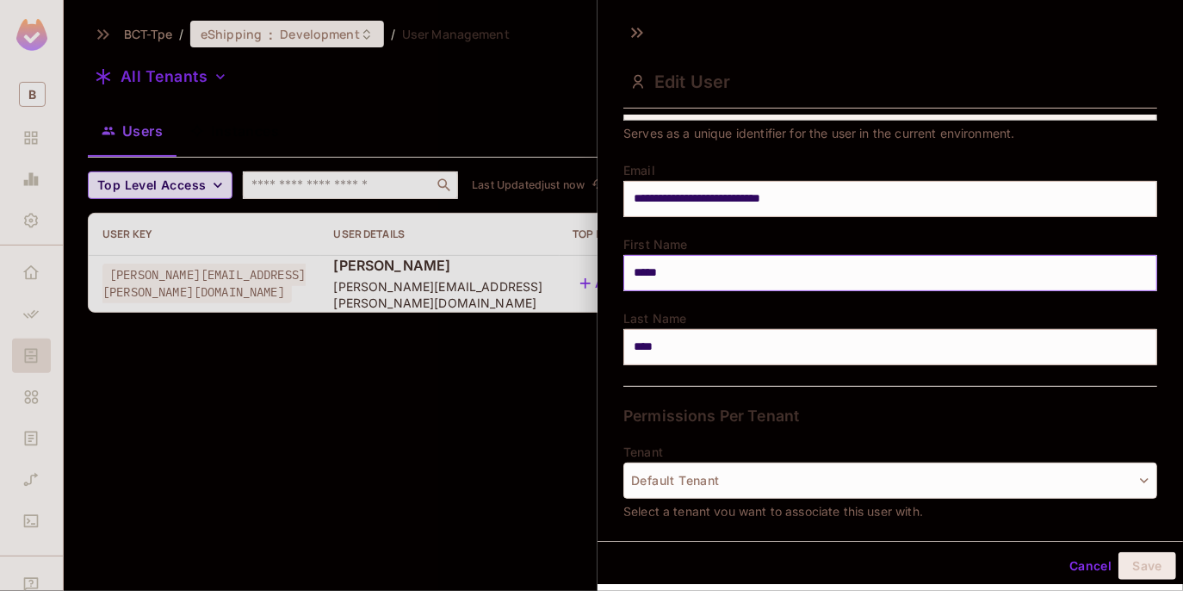
scroll to position [339, 0]
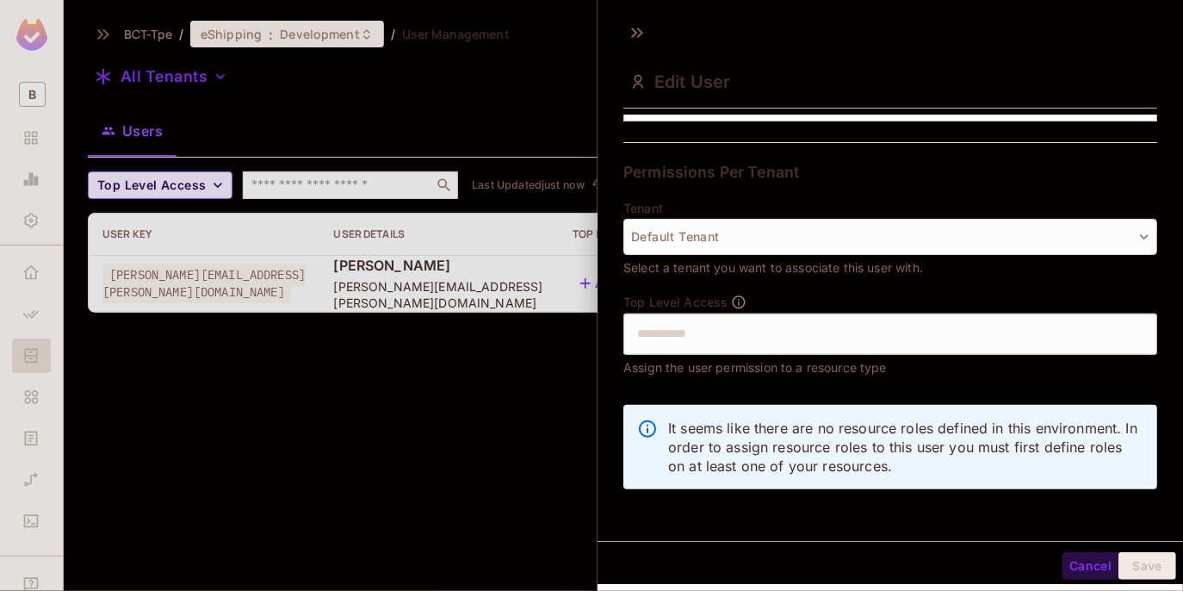
click at [1097, 565] on button "Cancel" at bounding box center [1091, 566] width 56 height 28
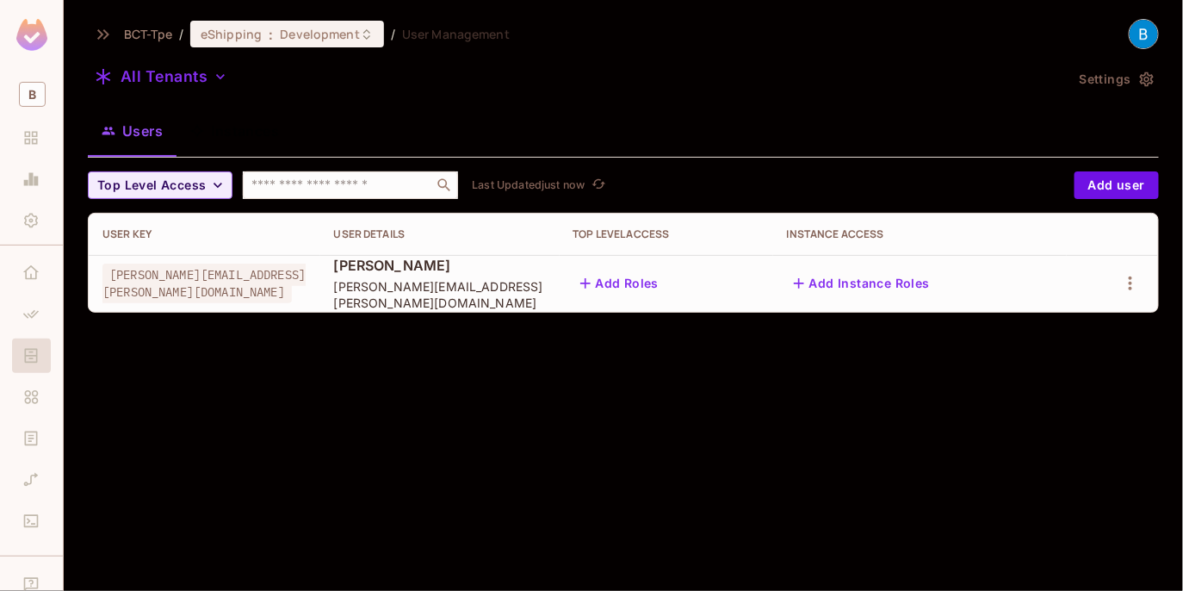
click at [630, 404] on div "BCT-Tpe / eShipping : Development / User Management All Tenants Settings Users …" at bounding box center [623, 295] width 1119 height 591
click at [28, 312] on icon "Policy" at bounding box center [30, 314] width 17 height 17
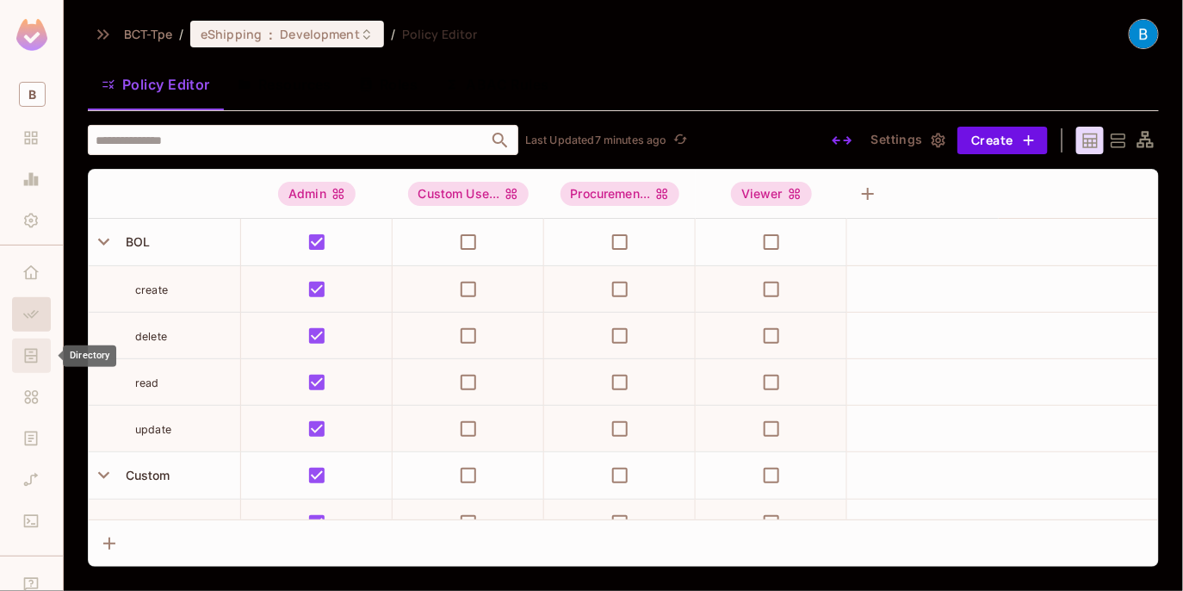
click at [28, 357] on icon "Directory" at bounding box center [31, 356] width 13 height 15
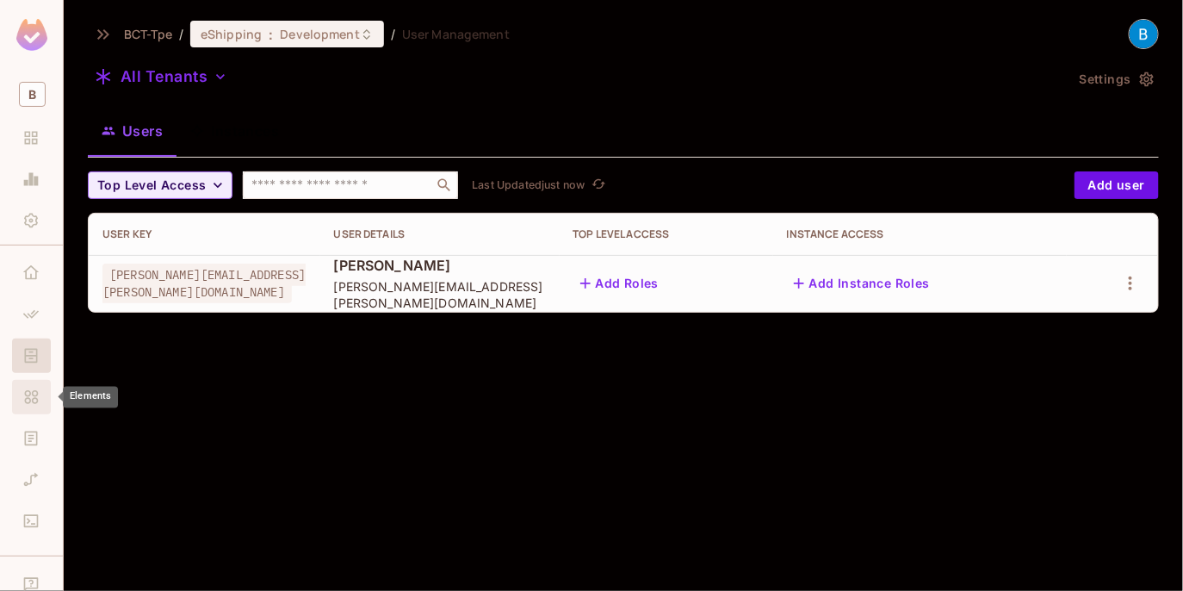
click at [30, 399] on icon "Elements" at bounding box center [30, 396] width 17 height 17
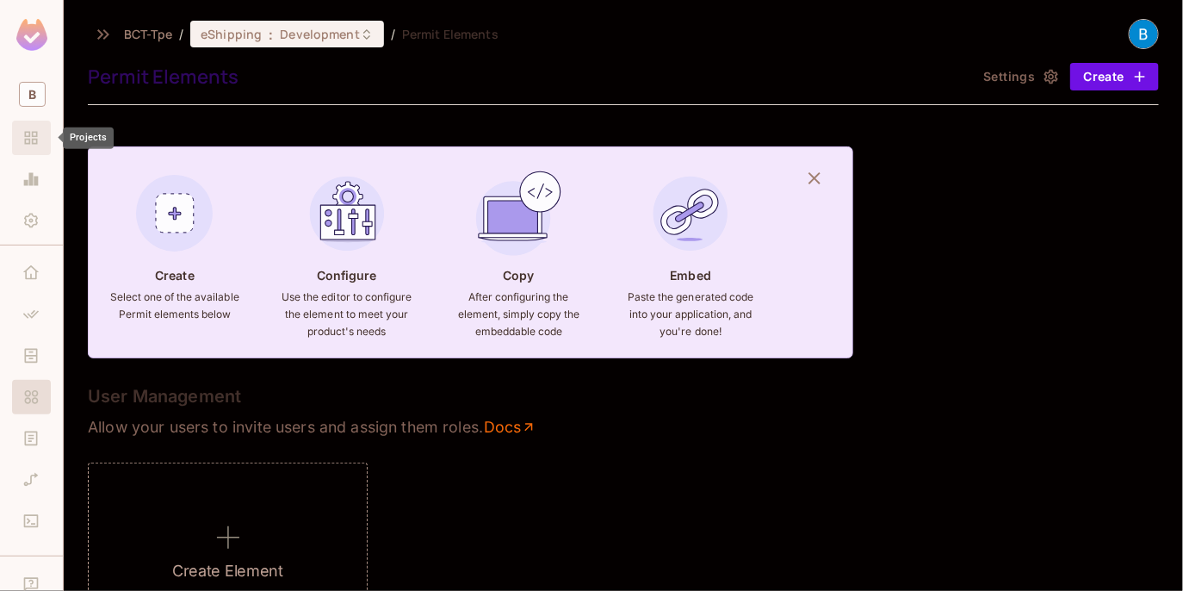
click at [28, 136] on icon "Projects" at bounding box center [31, 138] width 13 height 13
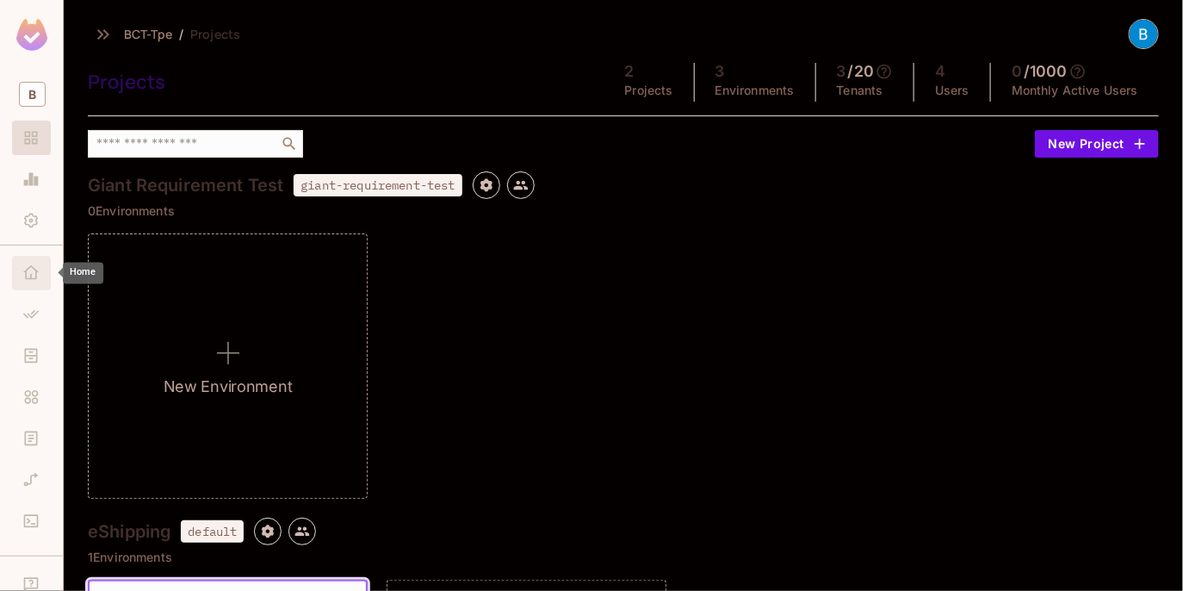
click at [35, 273] on icon "Home" at bounding box center [31, 272] width 16 height 14
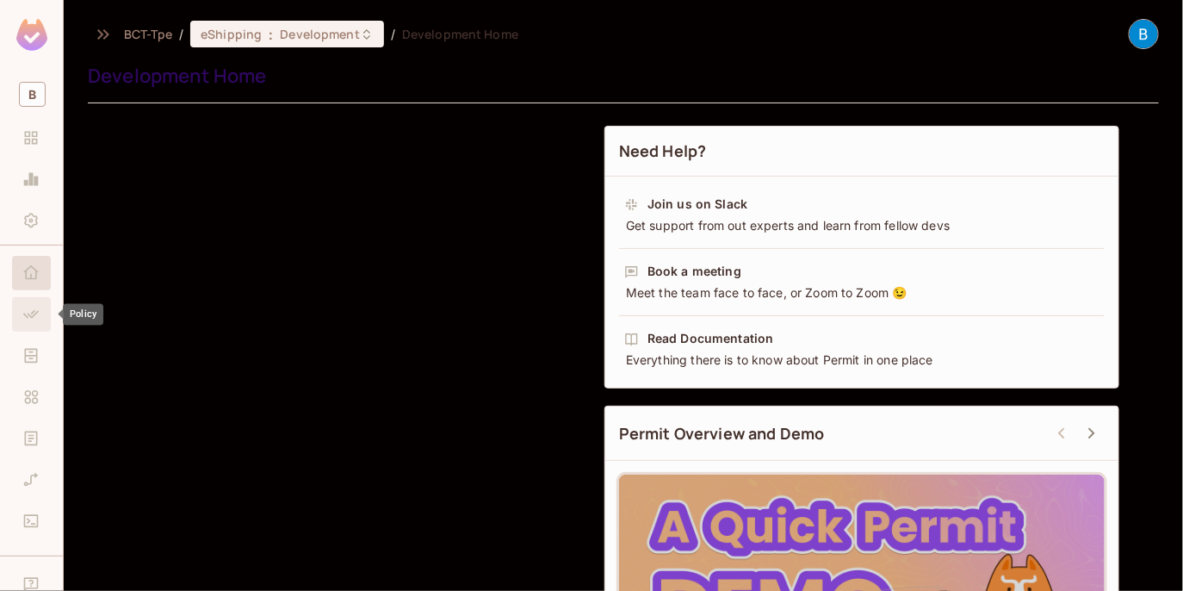
click at [34, 310] on icon "Policy" at bounding box center [31, 314] width 16 height 9
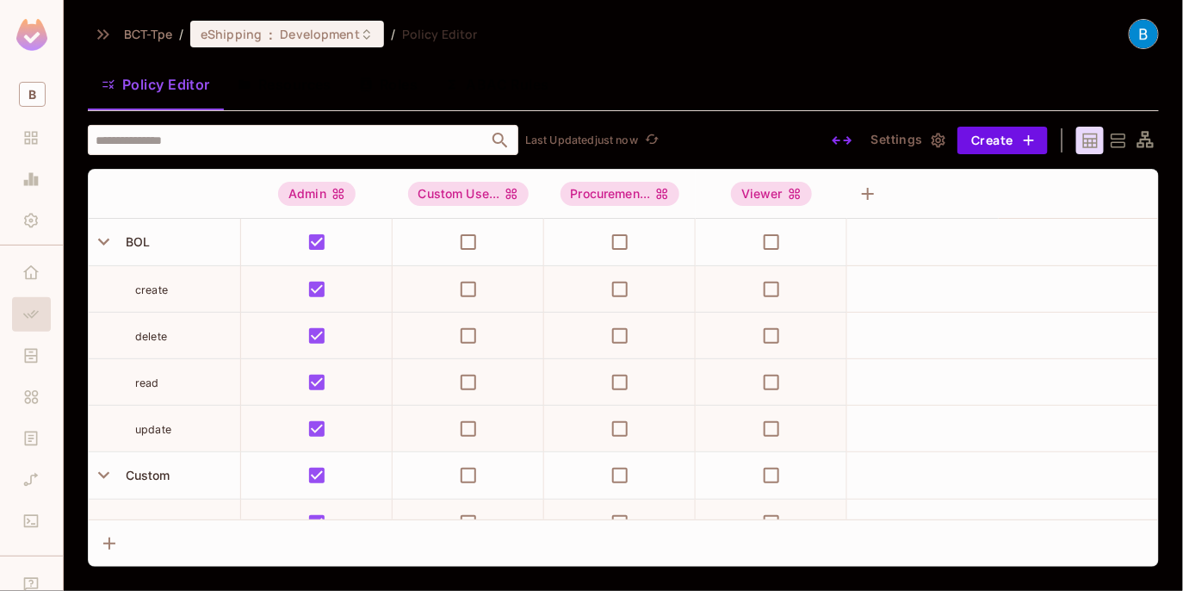
click at [161, 84] on button "Policy Editor" at bounding box center [156, 84] width 136 height 43
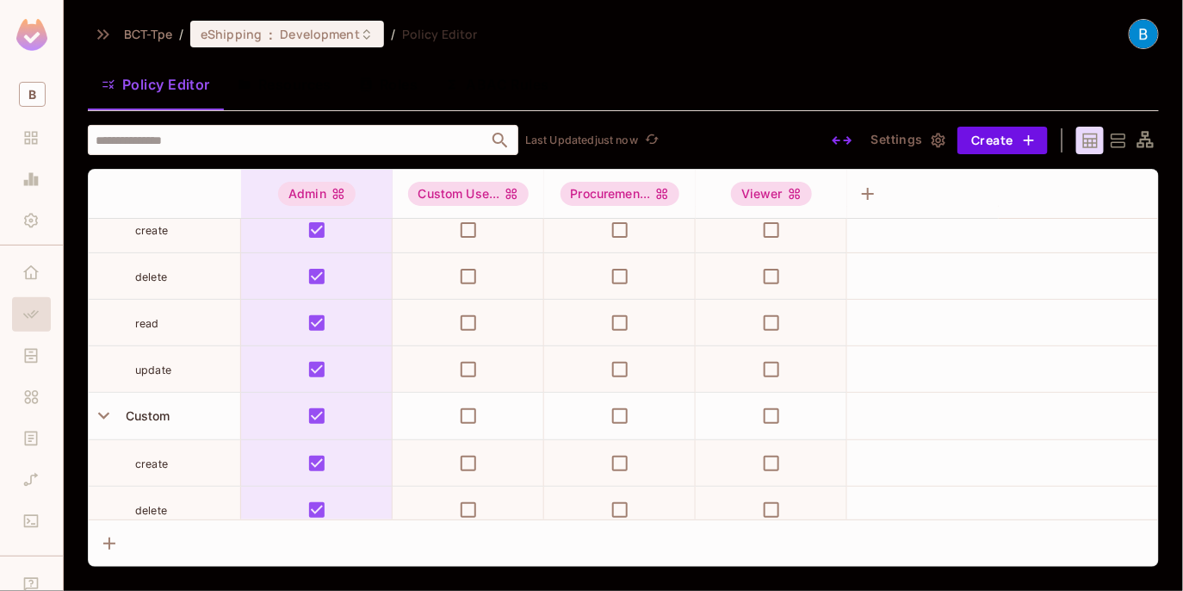
scroll to position [3, 0]
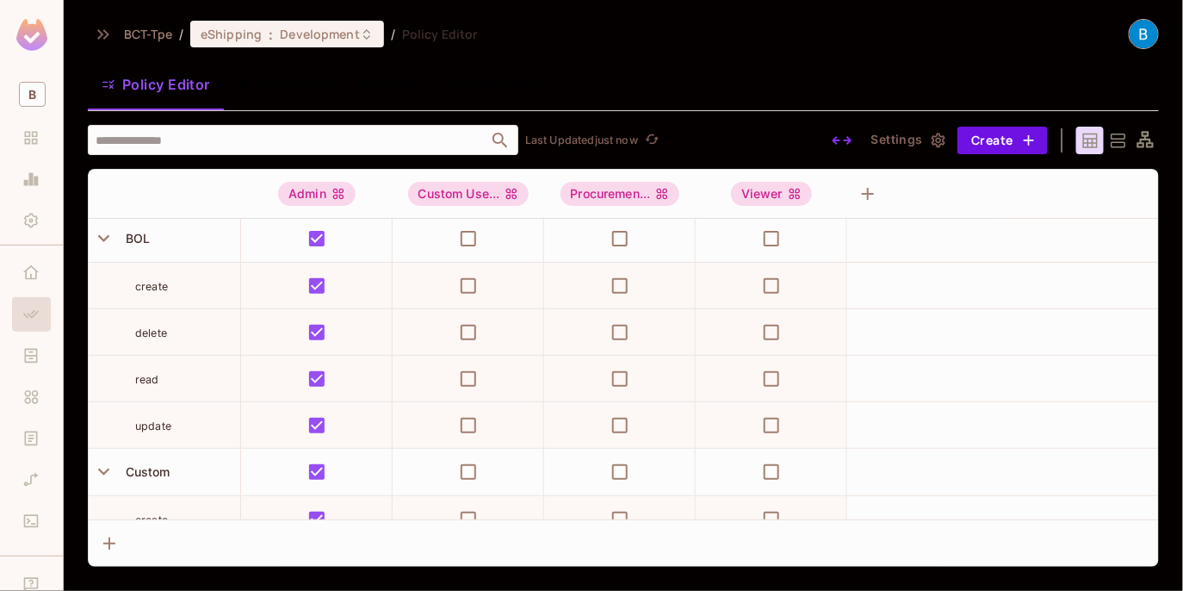
click at [395, 73] on button "Roles" at bounding box center [388, 84] width 86 height 43
